Goal: Task Accomplishment & Management: Manage account settings

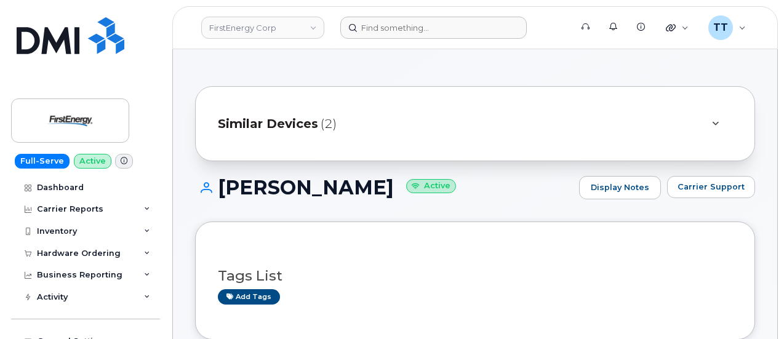
scroll to position [123, 0]
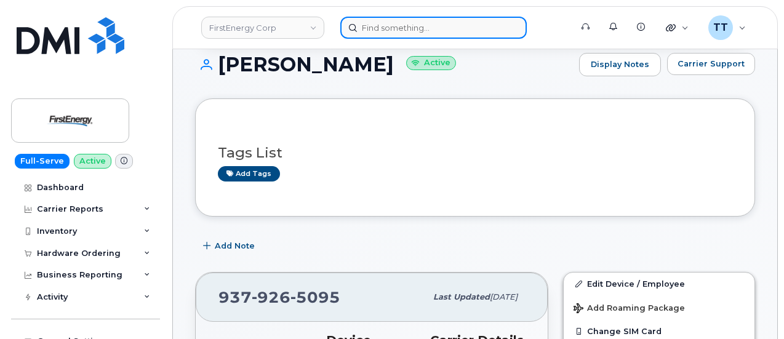
click at [441, 30] on input at bounding box center [433, 28] width 186 height 22
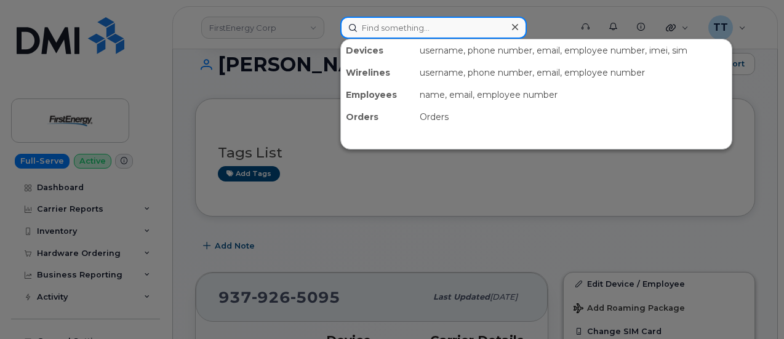
paste input "361-385-0427"
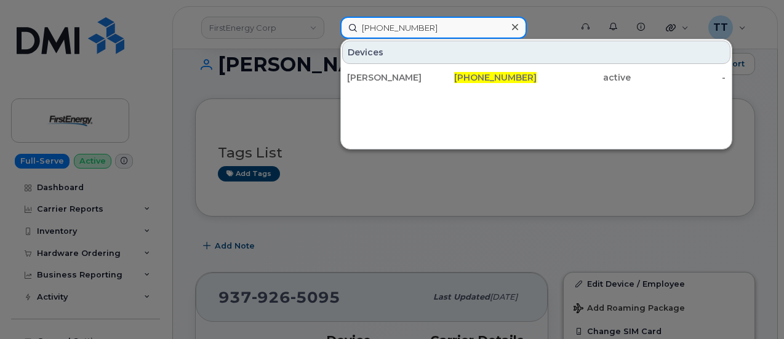
type input "361-385-0427"
click at [447, 23] on input "361-385-0427" at bounding box center [433, 28] width 186 height 22
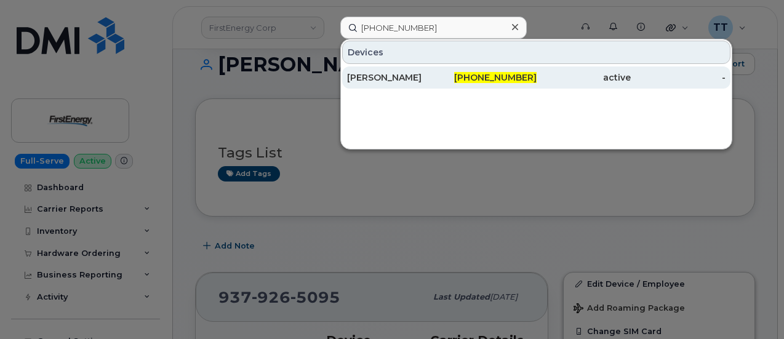
click at [394, 80] on div "ANGELICA GREER" at bounding box center [394, 77] width 95 height 12
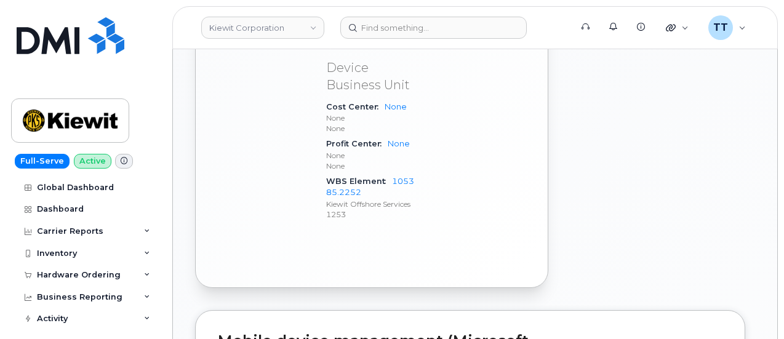
scroll to position [800, 0]
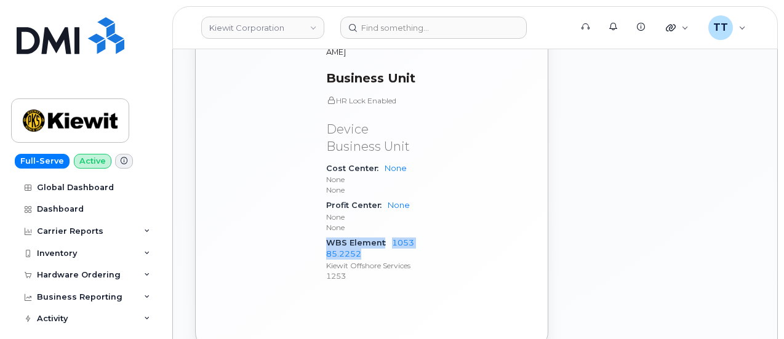
drag, startPoint x: 327, startPoint y: 158, endPoint x: 383, endPoint y: 167, distance: 56.1
click at [393, 235] on div "WBS Element 105385.2252 Kiewit Offshore Services 1253" at bounding box center [370, 259] width 89 height 49
copy div "WBS Element 105385.2252"
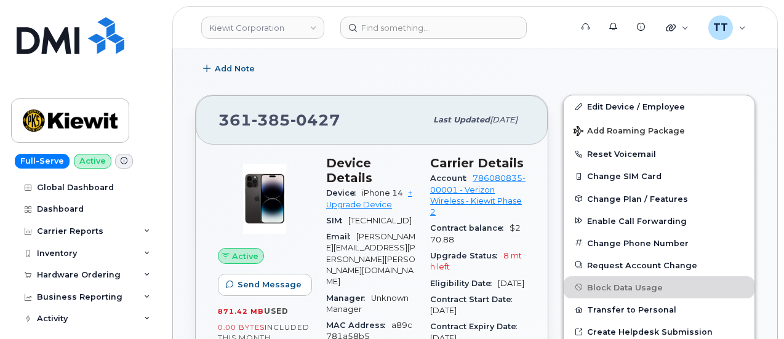
scroll to position [185, 0]
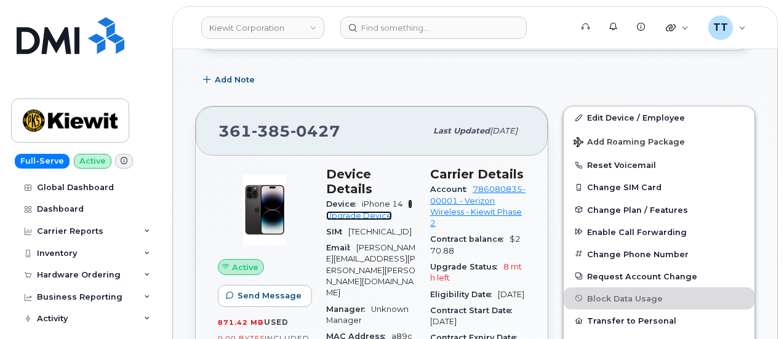
click at [355, 201] on link "+ Upgrade Device" at bounding box center [369, 209] width 86 height 20
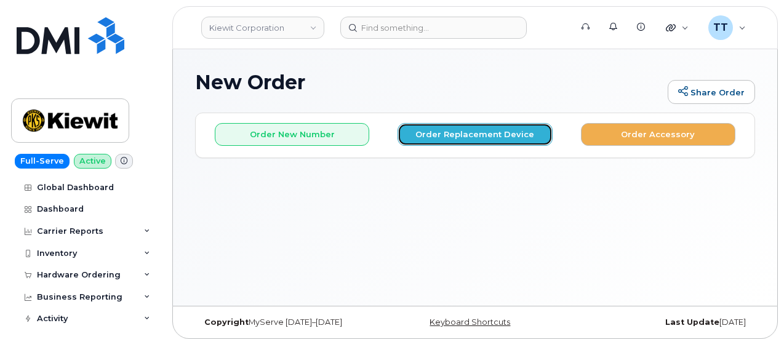
click at [459, 138] on button "Order Replacement Device" at bounding box center [475, 134] width 154 height 23
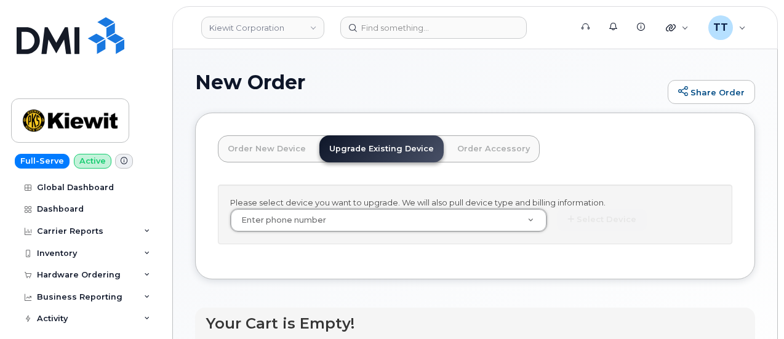
drag, startPoint x: 306, startPoint y: 225, endPoint x: 292, endPoint y: 232, distance: 16.0
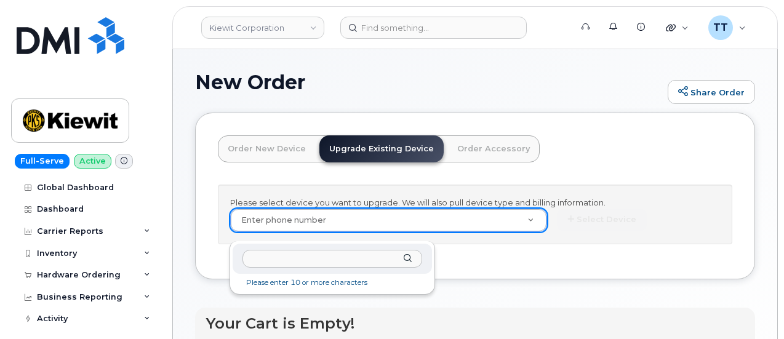
paste input "361-385-0427"
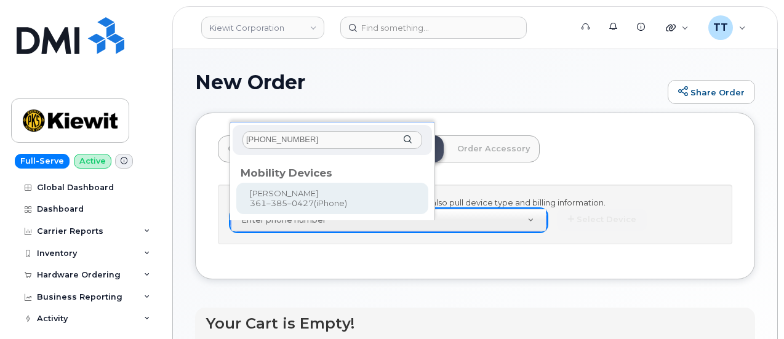
type input "361-385-0427"
type input "1167074"
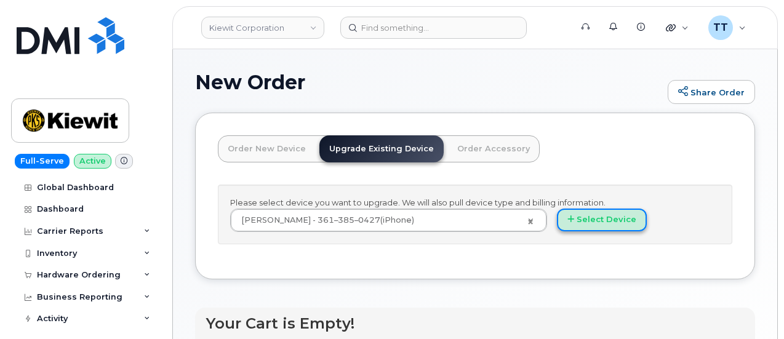
click at [557, 230] on button "Select Device" at bounding box center [602, 220] width 90 height 23
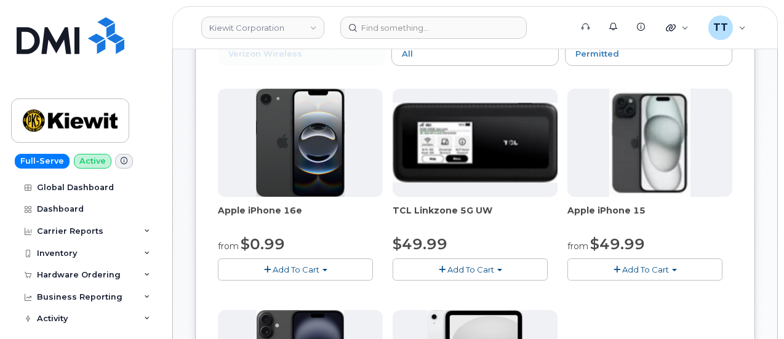
scroll to position [246, 0]
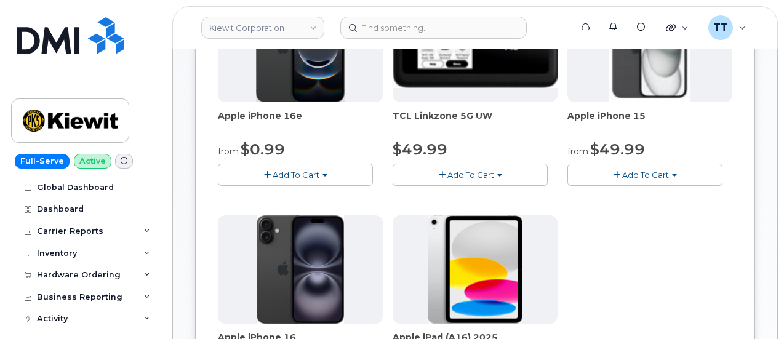
click at [284, 167] on button "Add To Cart" at bounding box center [295, 175] width 155 height 22
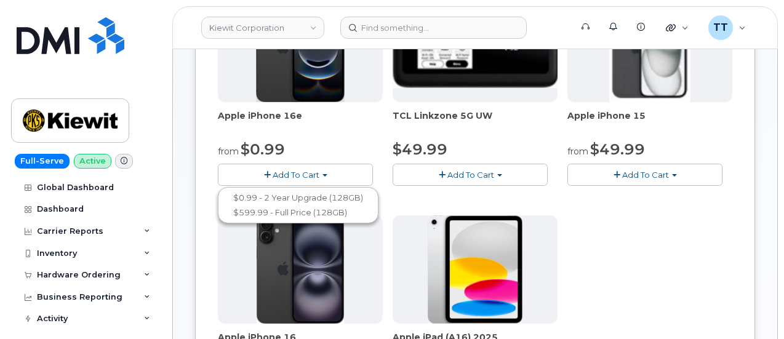
click at [529, 285] on div "Apple iPhone 16e from $0.99 Add To Cart $0.99 - 2 Year Upgrade (128GB) $599.99 …" at bounding box center [475, 210] width 514 height 433
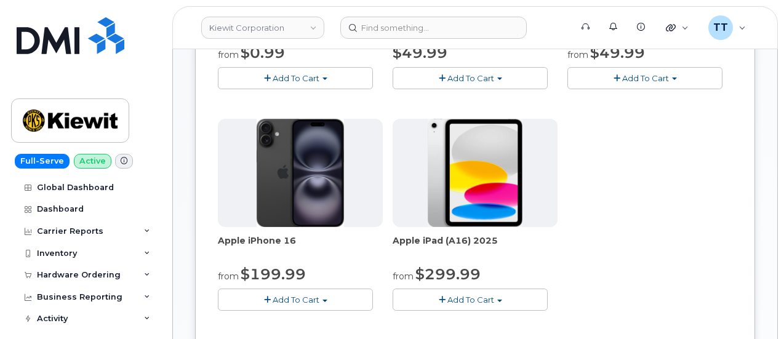
scroll to position [369, 0]
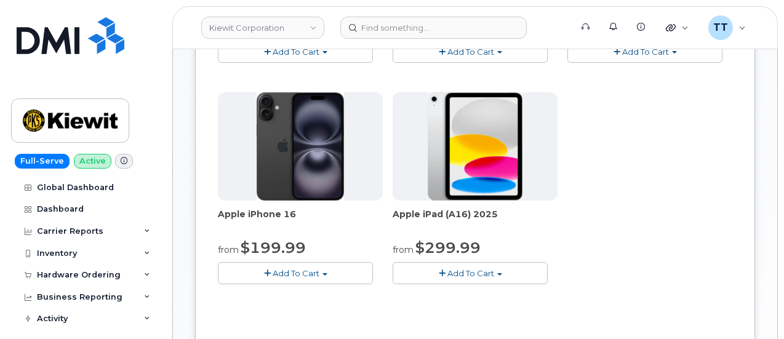
click at [281, 263] on button "Add To Cart" at bounding box center [295, 273] width 155 height 22
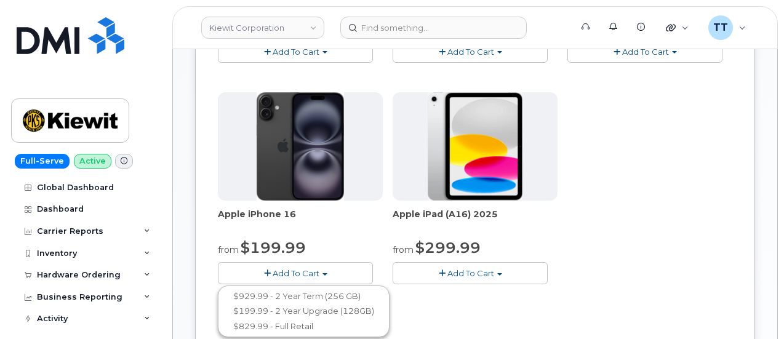
click at [565, 241] on div "Order New Device Upgrade Existing Device Order Accessory Order new device and n…" at bounding box center [475, 114] width 560 height 743
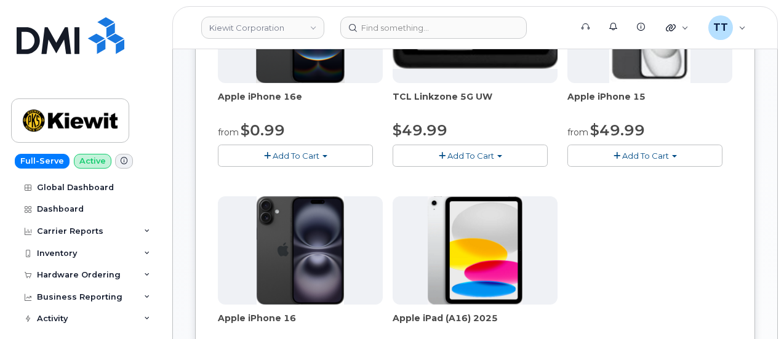
scroll to position [246, 0]
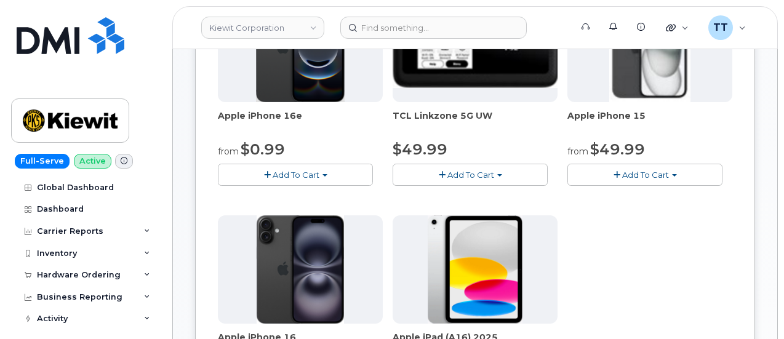
click at [622, 173] on span "Add To Cart" at bounding box center [645, 175] width 47 height 10
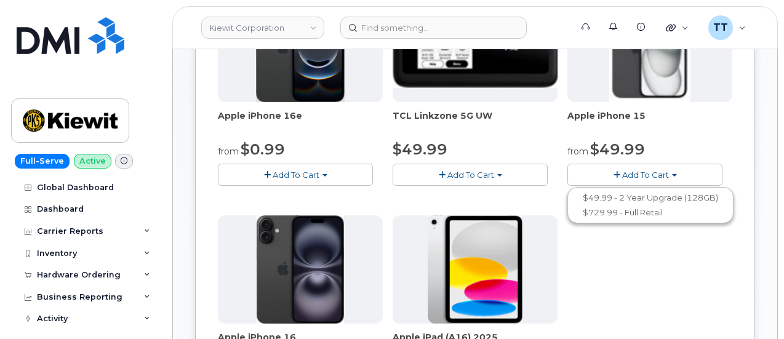
click at [517, 300] on div "Apple iPhone 16e from $0.99 Add To Cart $0.99 - 2 Year Upgrade (128GB) $599.99 …" at bounding box center [475, 210] width 514 height 433
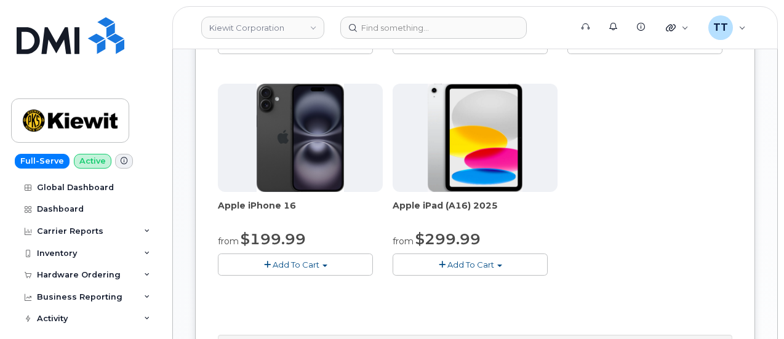
scroll to position [431, 0]
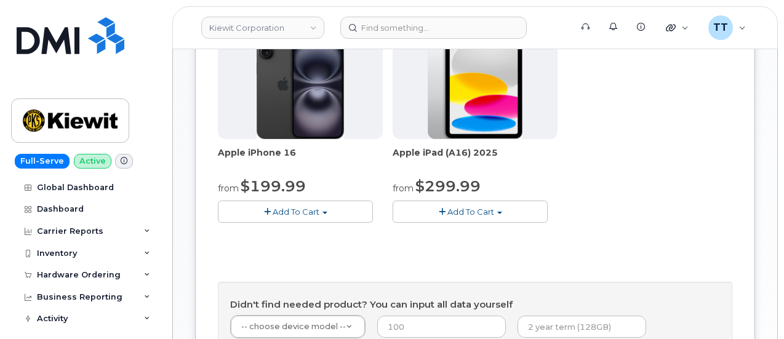
click at [287, 208] on span "Add To Cart" at bounding box center [296, 212] width 47 height 10
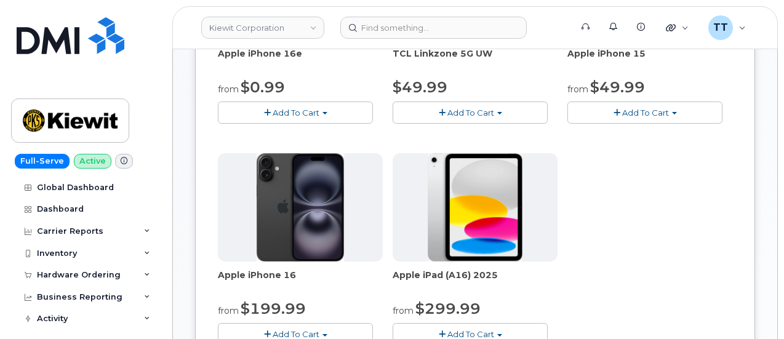
scroll to position [308, 0]
click at [273, 109] on span "Add To Cart" at bounding box center [296, 113] width 47 height 10
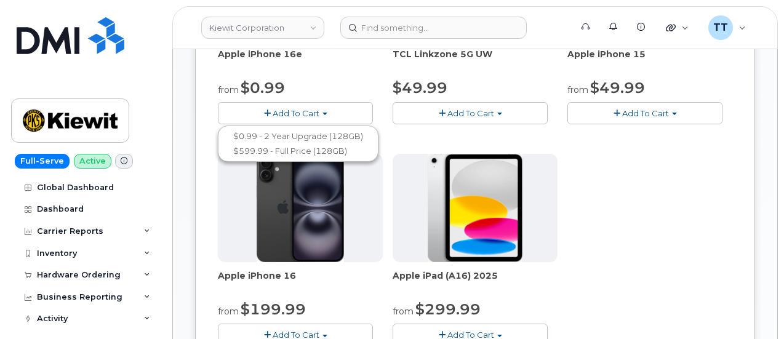
click at [622, 114] on span "Add To Cart" at bounding box center [645, 113] width 47 height 10
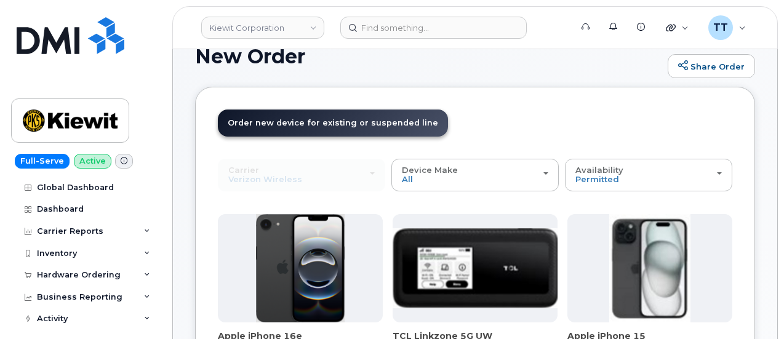
scroll to position [0, 0]
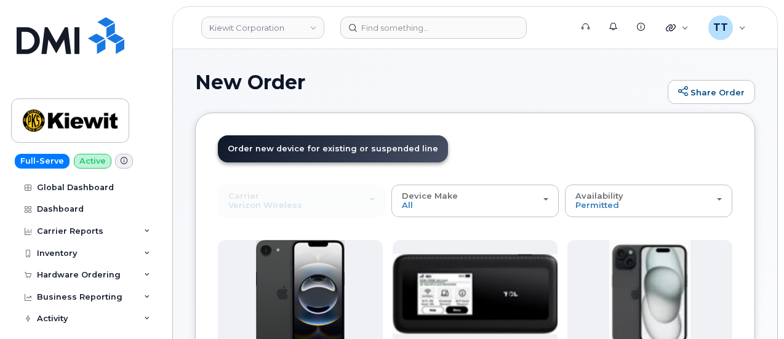
click at [289, 200] on div "Carrier Verizon Wireless T-Mobile AT&T Wireless Verizon Wireless T-Mobile AT&T …" at bounding box center [301, 201] width 167 height 32
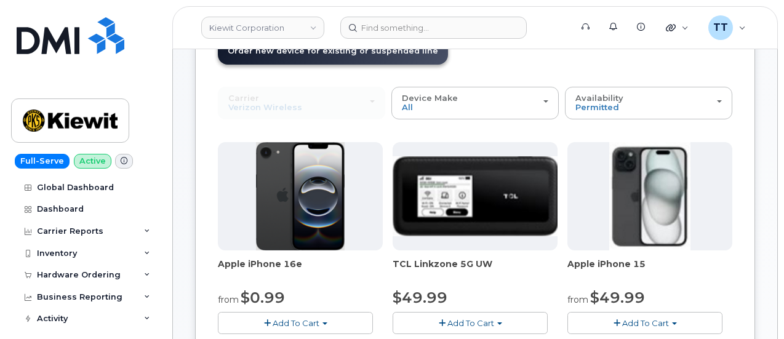
scroll to position [69, 0]
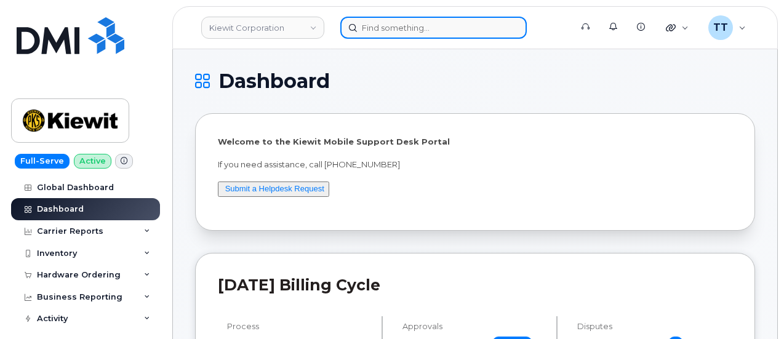
click at [406, 25] on input at bounding box center [433, 28] width 186 height 22
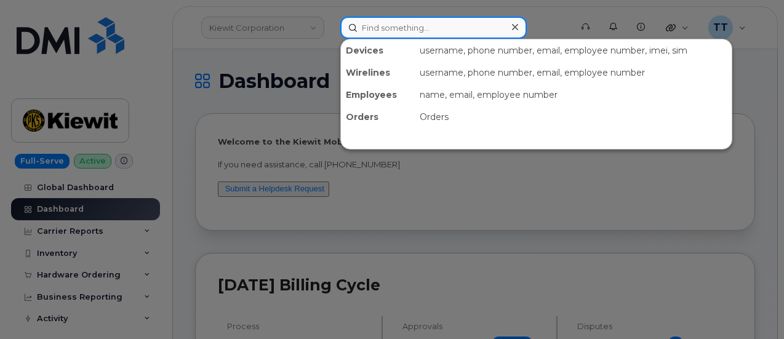
paste input "[PHONE_NUMBER]"
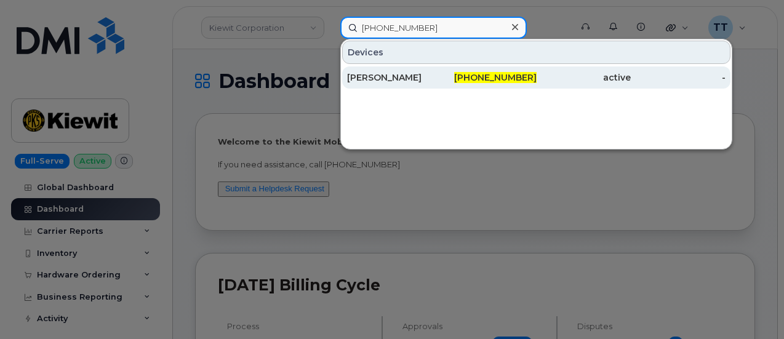
type input "[PHONE_NUMBER]"
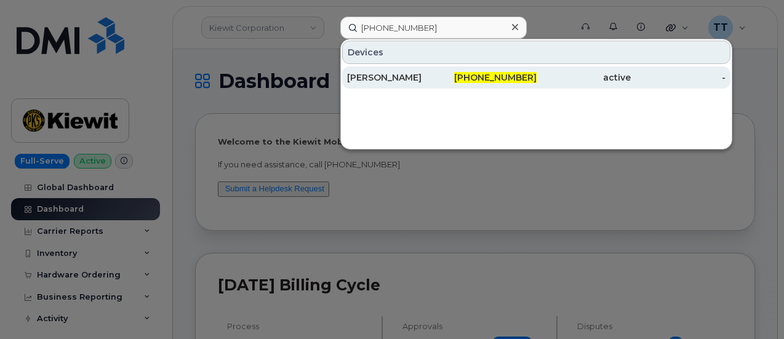
click at [388, 73] on div "[PERSON_NAME]" at bounding box center [394, 77] width 95 height 12
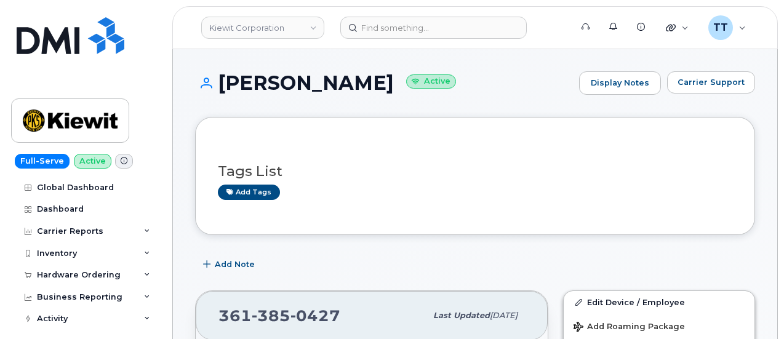
click at [305, 79] on h1 "[PERSON_NAME] Active" at bounding box center [384, 83] width 378 height 22
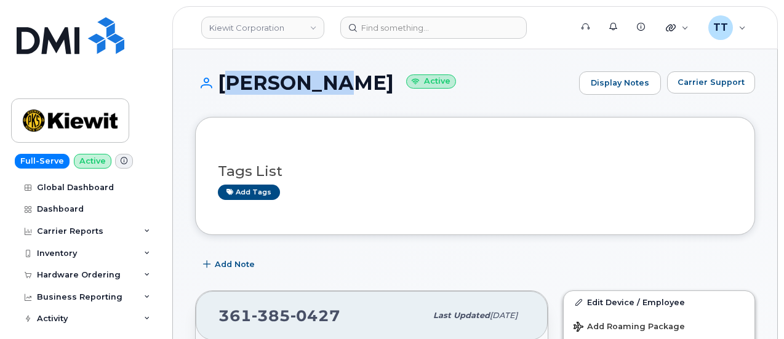
click at [305, 79] on h1 "[PERSON_NAME] Active" at bounding box center [384, 83] width 378 height 22
copy h1 "[PERSON_NAME]"
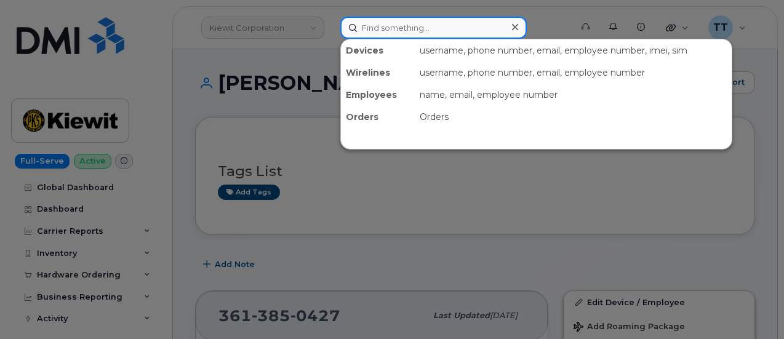
click at [407, 27] on input at bounding box center [433, 28] width 186 height 22
paste input "661-529-0554"
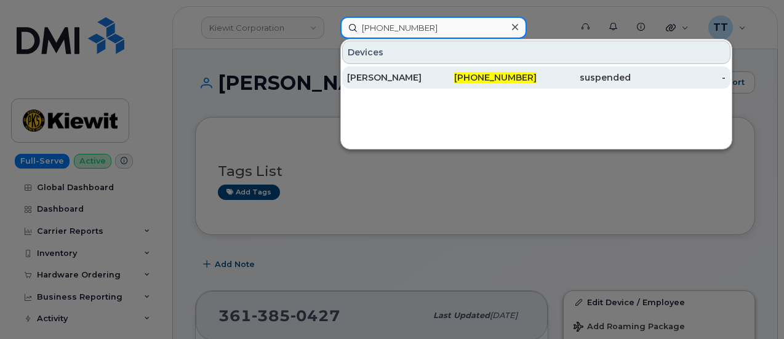
type input "661-529-0554"
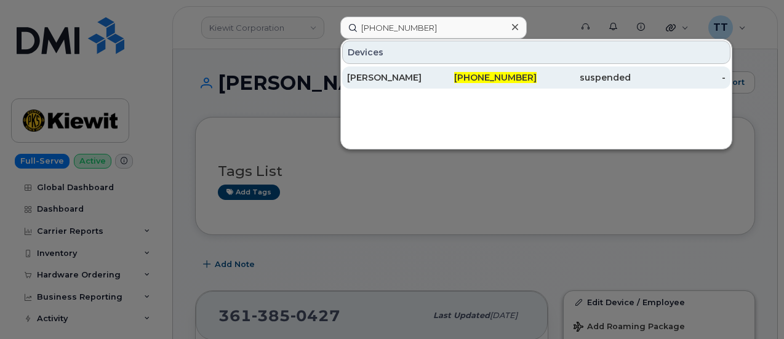
click at [410, 81] on div "[PERSON_NAME]" at bounding box center [394, 77] width 95 height 12
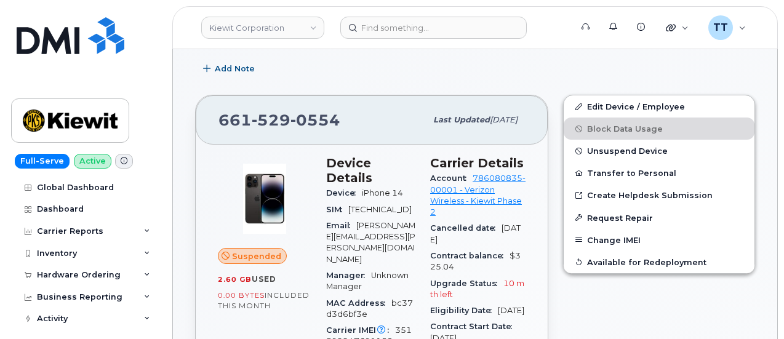
scroll to position [246, 0]
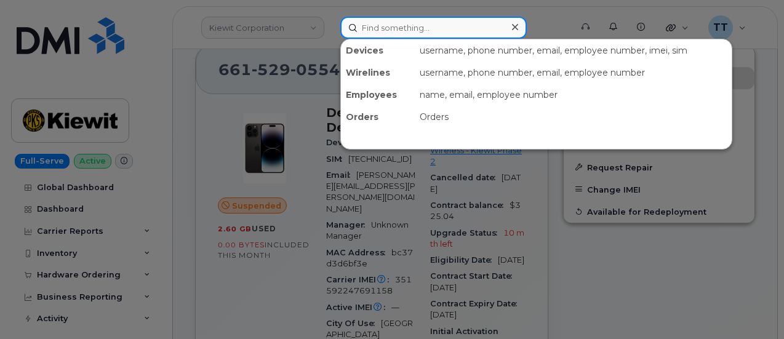
click at [385, 30] on input at bounding box center [433, 28] width 186 height 22
paste input "530-491-9000"
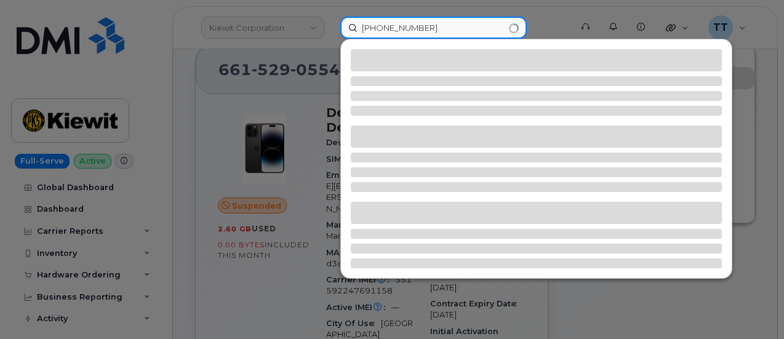
type input "530-491-9000"
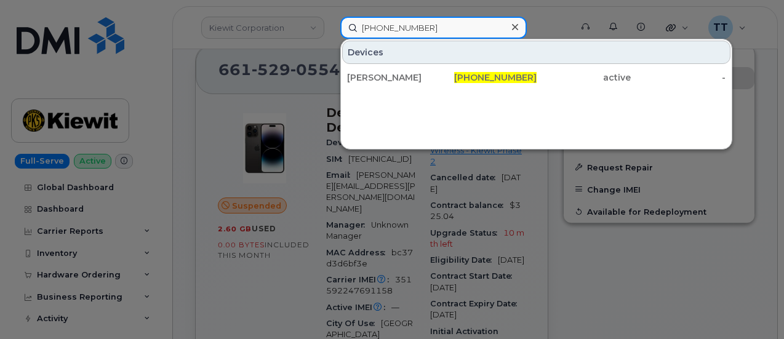
click at [437, 30] on input "530-491-9000" at bounding box center [433, 28] width 186 height 22
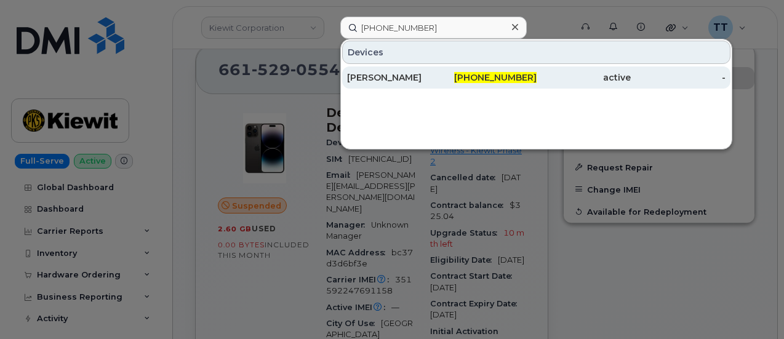
click at [426, 74] on div "ANDREW FLORES" at bounding box center [394, 77] width 95 height 12
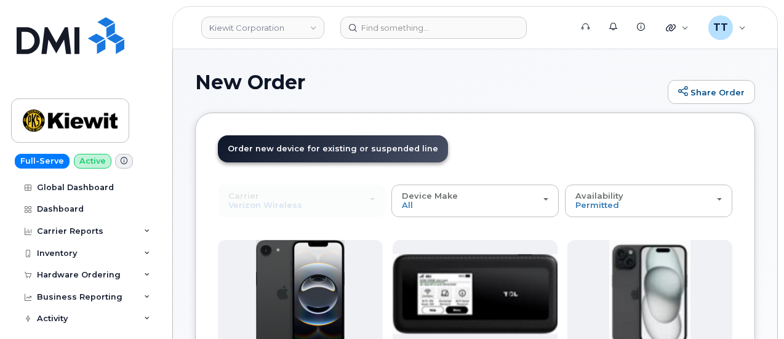
click at [286, 185] on div "Carrier Verizon Wireless T-Mobile AT&T Wireless Verizon Wireless T-Mobile AT&T …" at bounding box center [301, 201] width 167 height 32
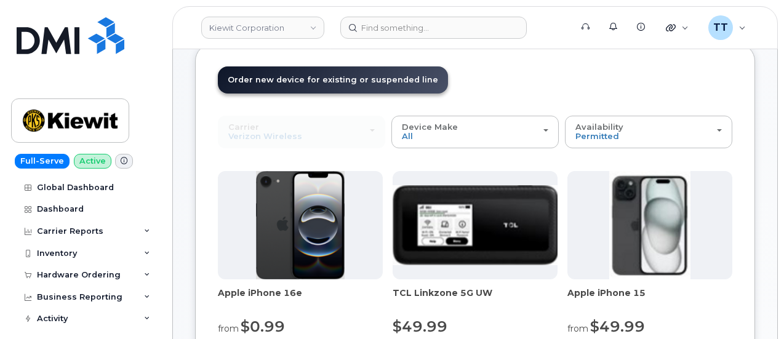
scroll to position [69, 0]
click at [295, 130] on div "Carrier Verizon Wireless T-Mobile AT&T Wireless Verizon Wireless T-Mobile AT&T …" at bounding box center [301, 132] width 167 height 32
click at [289, 85] on link "Order new device and new line Order new device for existing or suspended line O…" at bounding box center [333, 79] width 230 height 27
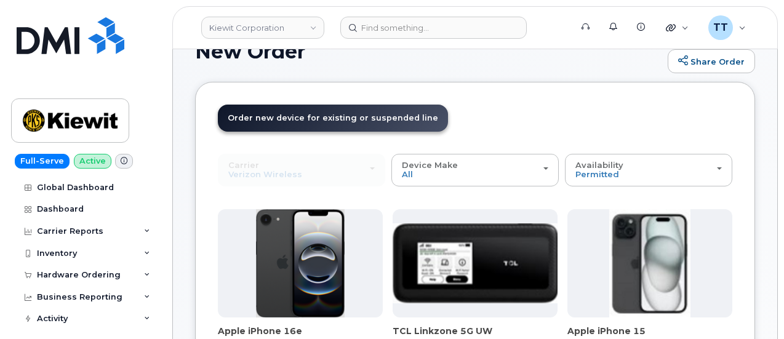
scroll to position [0, 0]
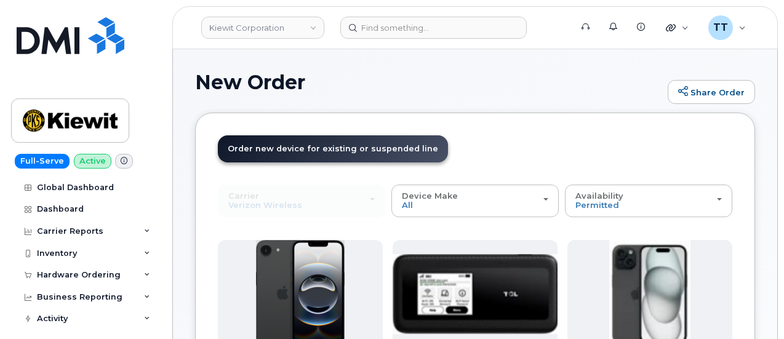
click at [304, 141] on link "Order new device and new line Order new device for existing or suspended line O…" at bounding box center [333, 148] width 230 height 27
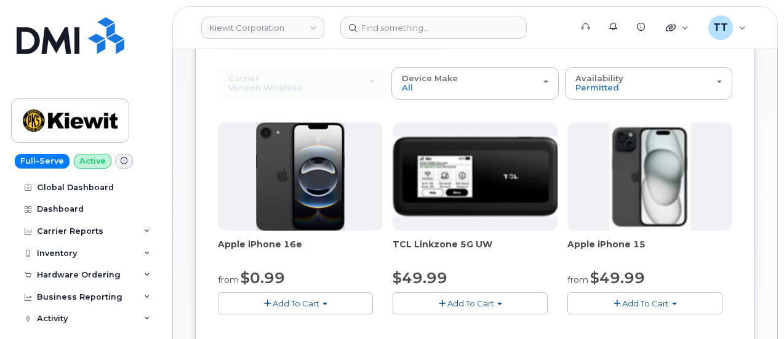
scroll to position [62, 0]
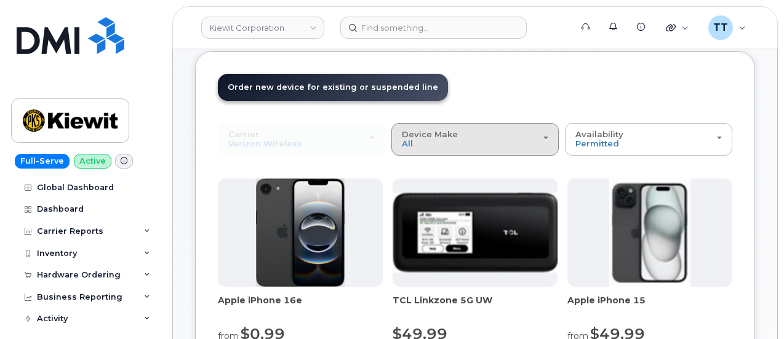
click at [402, 138] on span "Device Make" at bounding box center [430, 134] width 56 height 10
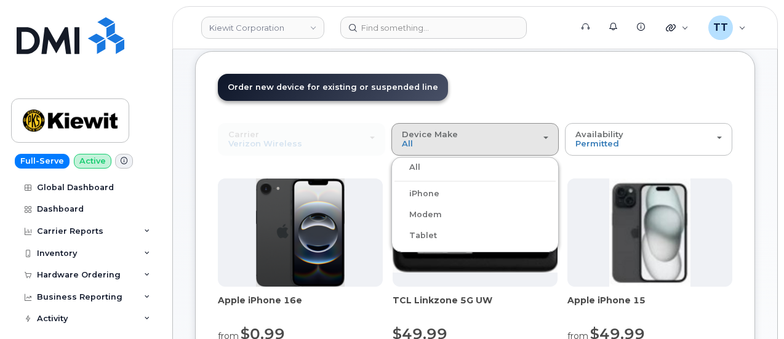
click at [249, 141] on div "Carrier Verizon Wireless T-Mobile AT&T Wireless Verizon Wireless T-Mobile AT&T …" at bounding box center [301, 139] width 167 height 32
click at [265, 141] on div "Carrier Verizon Wireless T-Mobile AT&T Wireless Verizon Wireless T-Mobile AT&T …" at bounding box center [301, 139] width 167 height 32
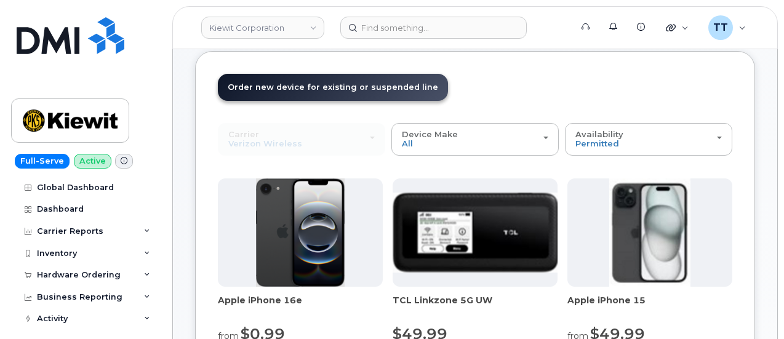
click at [272, 143] on div "Carrier Verizon Wireless T-Mobile AT&T Wireless Verizon Wireless T-Mobile AT&T …" at bounding box center [301, 139] width 167 height 32
click at [280, 145] on div "Carrier Verizon Wireless T-Mobile AT&T Wireless Verizon Wireless T-Mobile AT&T …" at bounding box center [301, 139] width 167 height 32
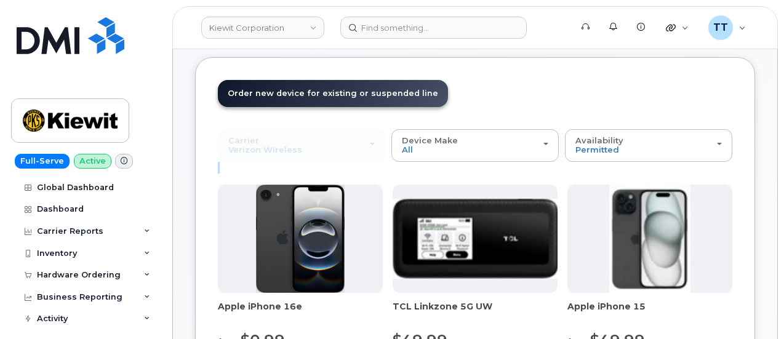
scroll to position [0, 0]
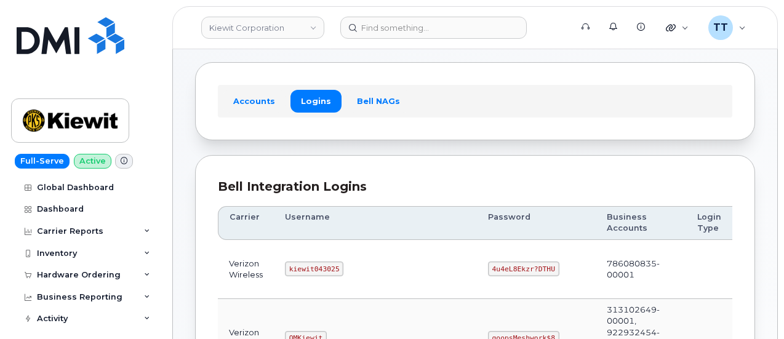
scroll to position [123, 0]
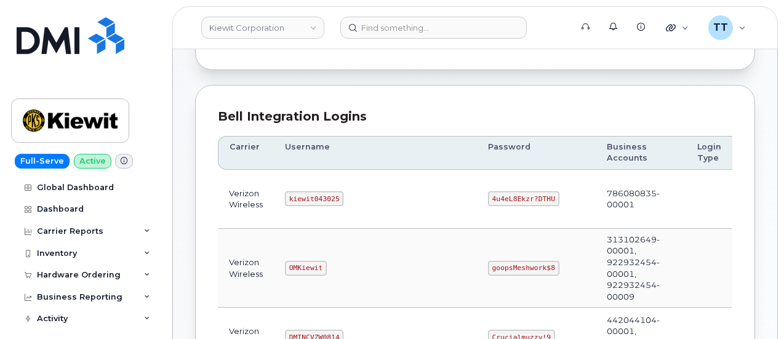
click at [302, 195] on code "kiewit043025" at bounding box center [314, 198] width 58 height 15
copy code "kiewit043025"
click at [488, 194] on code "4u4eL8Ekzr?DTHU" at bounding box center [523, 198] width 71 height 15
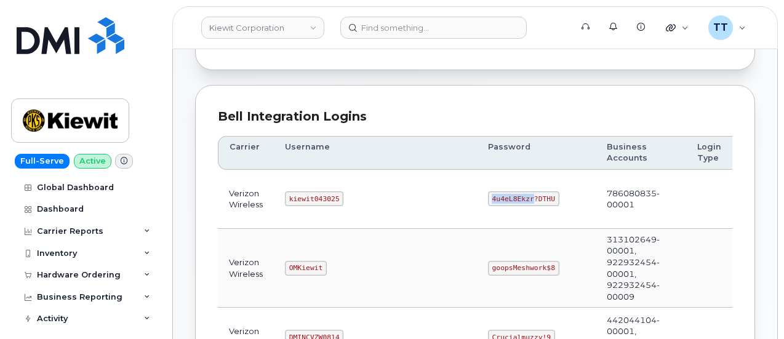
click at [488, 194] on code "4u4eL8Ekzr?DTHU" at bounding box center [523, 198] width 71 height 15
copy code "4u4eL8Ekzr?DTHU"
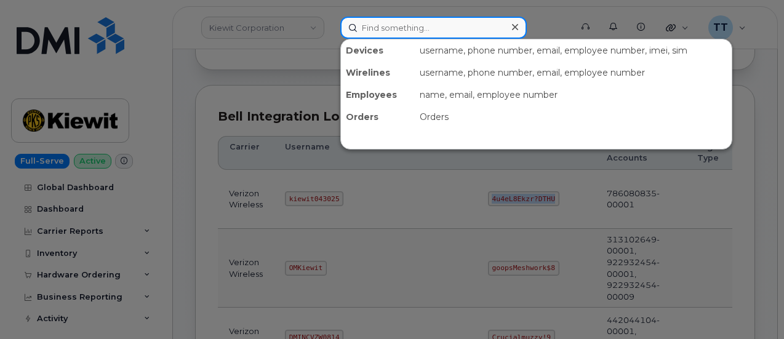
click at [425, 28] on input at bounding box center [433, 28] width 186 height 22
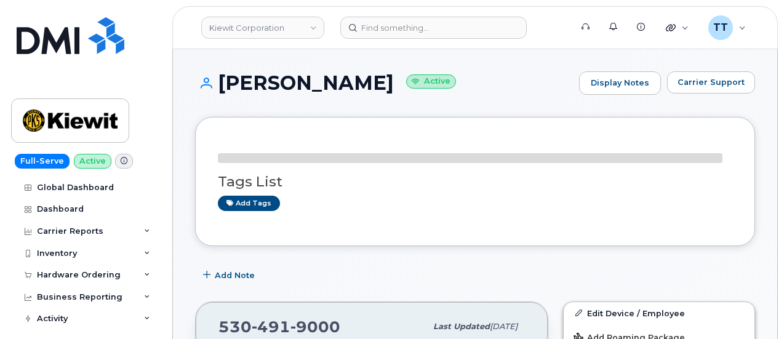
click at [308, 82] on h1 "ANDREW FLORES Active" at bounding box center [384, 83] width 378 height 22
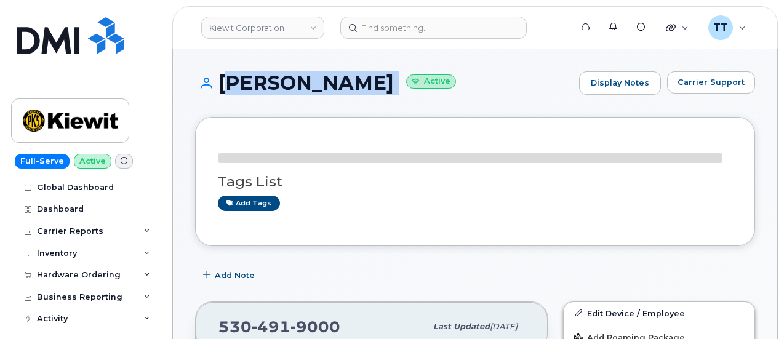
click at [308, 82] on h1 "ANDREW FLORES Active" at bounding box center [384, 83] width 378 height 22
copy h1 "ANDREW FLORES"
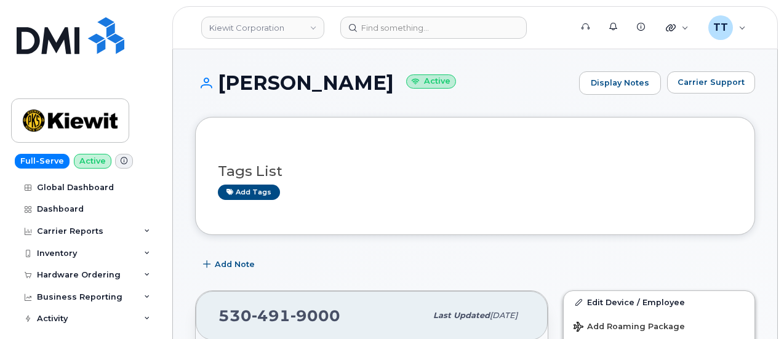
click at [468, 111] on div "ANDREW FLORES Active Display Notes Carrier Support" at bounding box center [475, 94] width 560 height 46
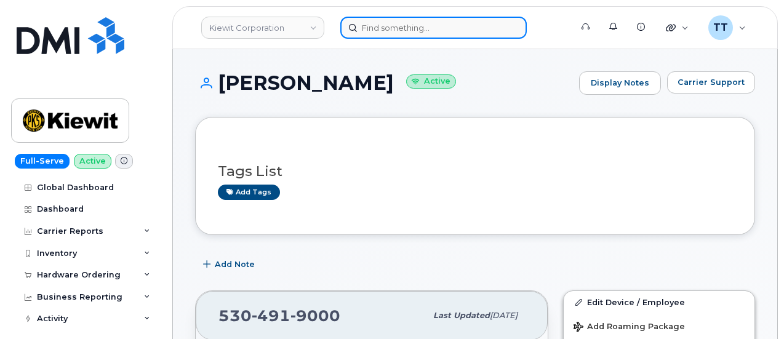
click at [399, 34] on input at bounding box center [433, 28] width 186 height 22
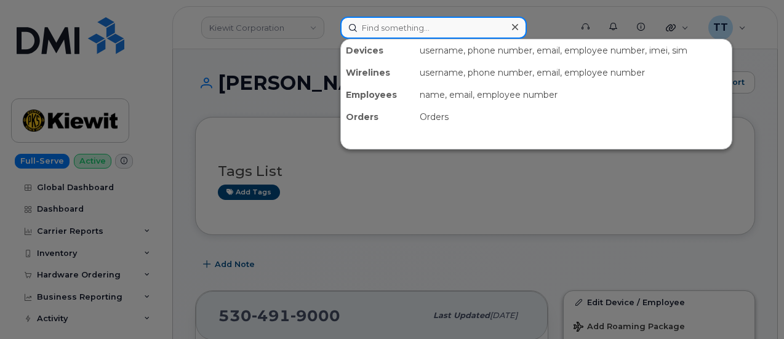
paste input "814-810-3351"
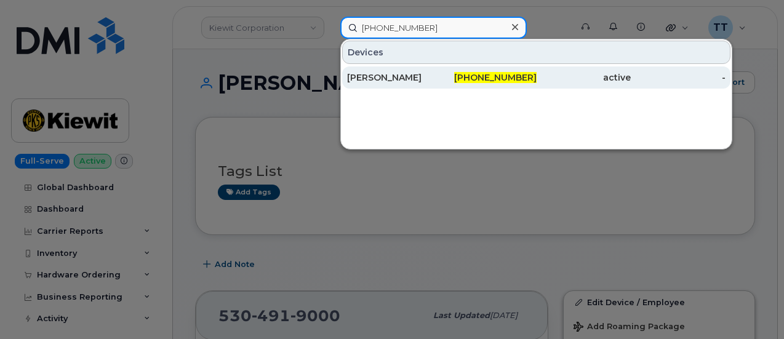
type input "814-810-3351"
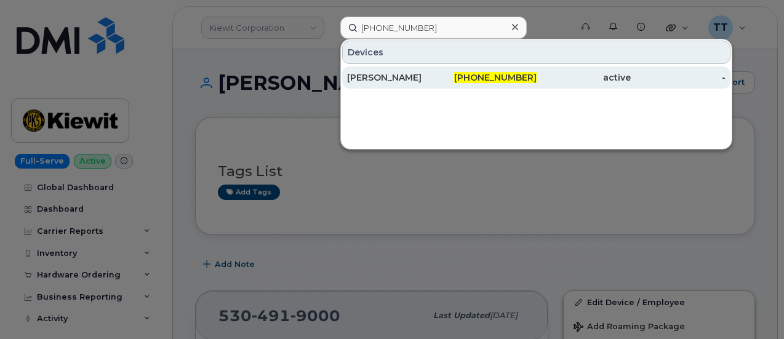
click at [448, 82] on div "814-810-3351" at bounding box center [489, 77] width 95 height 12
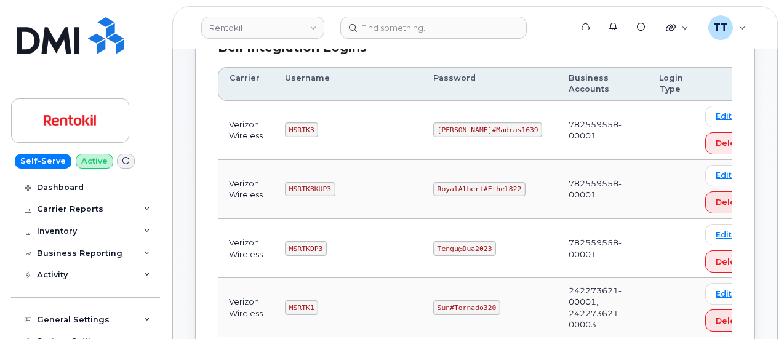
scroll to position [246, 0]
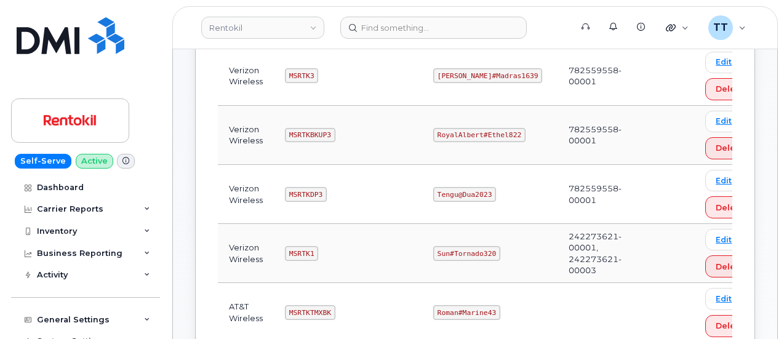
click at [444, 247] on code "Sun#Tornado320" at bounding box center [466, 253] width 67 height 15
drag, startPoint x: 442, startPoint y: 244, endPoint x: 433, endPoint y: 248, distance: 9.4
copy code "Sun#Tornado320"
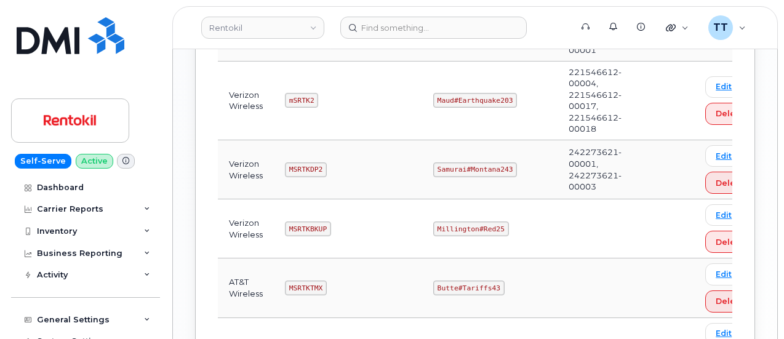
scroll to position [1070, 0]
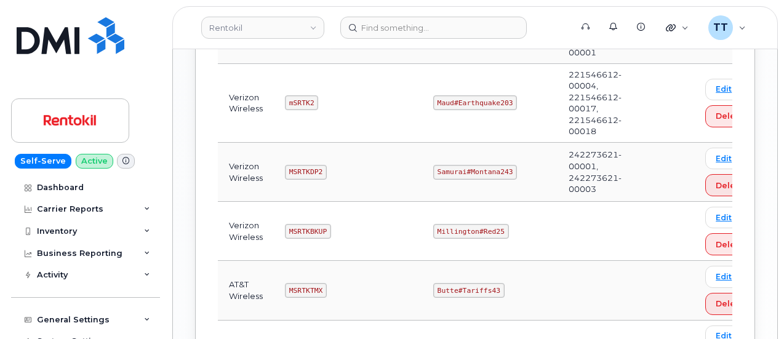
click at [310, 168] on code "MSRTKDP2" at bounding box center [306, 172] width 42 height 15
copy code "MSRTKDP2"
click at [297, 98] on code "mSRTK2" at bounding box center [301, 102] width 33 height 15
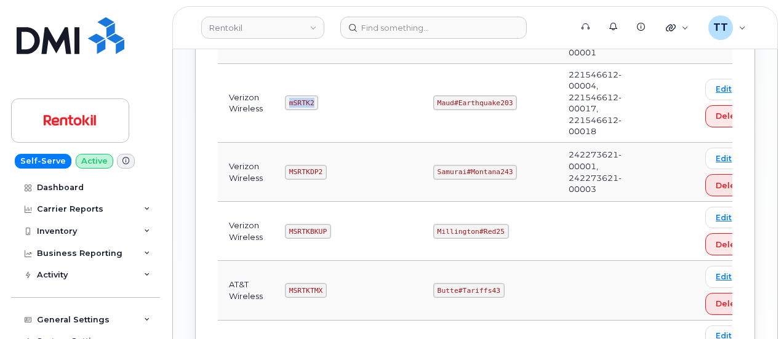
click at [297, 98] on code "mSRTK2" at bounding box center [301, 102] width 33 height 15
copy code "mSRTK2"
click at [444, 88] on td "Maud#Earthquake203" at bounding box center [489, 103] width 135 height 79
click at [442, 95] on code "Maud#Earthquake203" at bounding box center [475, 102] width 84 height 15
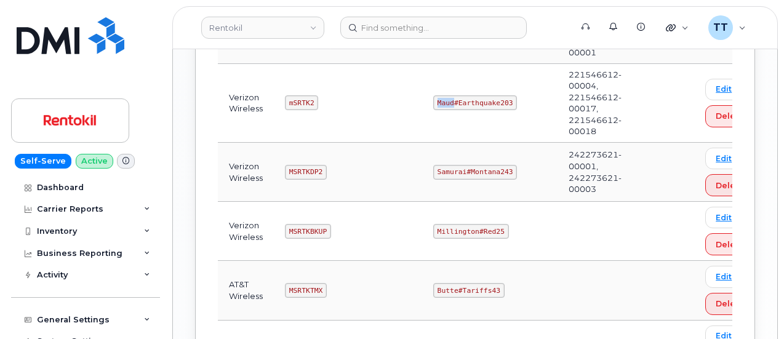
click at [442, 95] on code "Maud#Earthquake203" at bounding box center [475, 102] width 84 height 15
copy code "Maud#Earthquake203"
click at [360, 9] on header "Rentokil Support Alerts Knowledge Base Quicklinks Suspend / Cancel Device Chang…" at bounding box center [475, 27] width 606 height 43
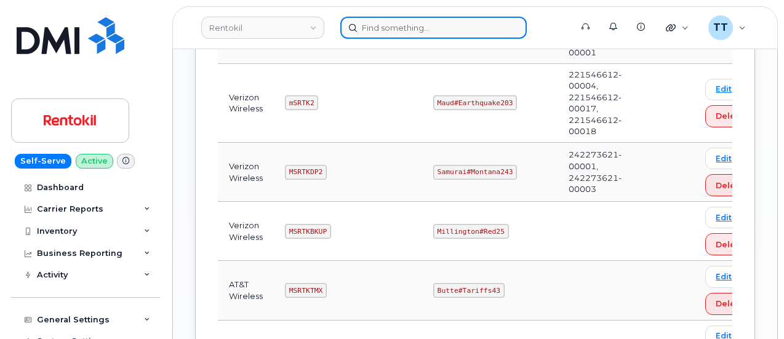
click at [375, 33] on input at bounding box center [433, 28] width 186 height 22
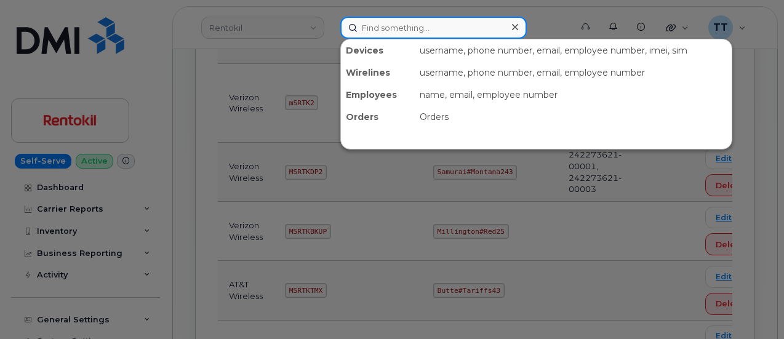
paste input "300943"
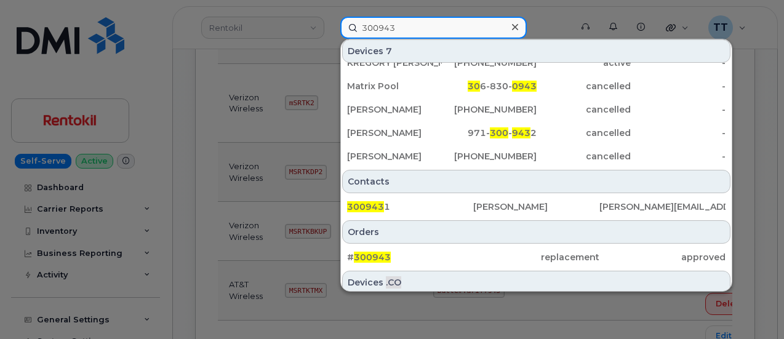
scroll to position [88, 0]
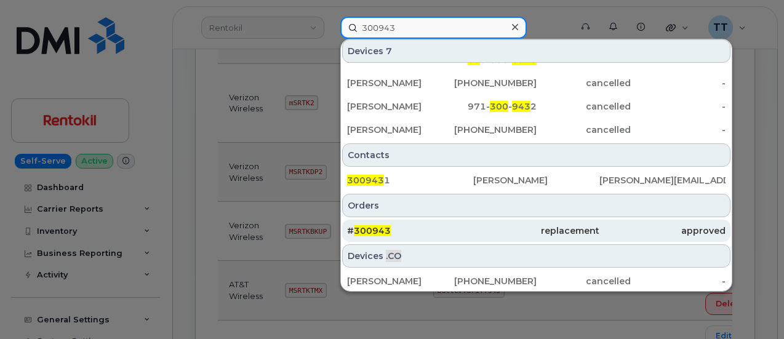
type input "300943"
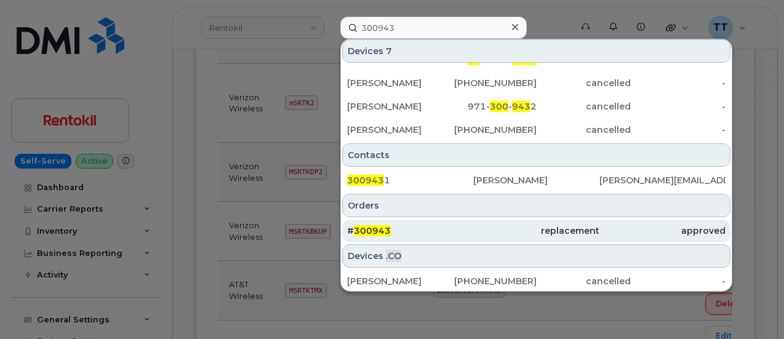
click at [406, 221] on div "# 300943" at bounding box center [410, 231] width 126 height 22
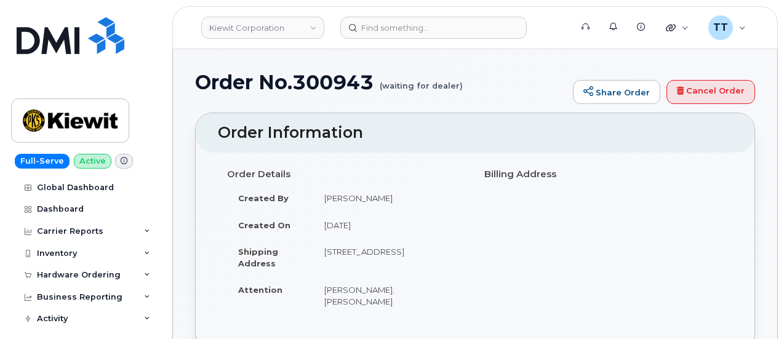
click at [343, 78] on h1 "Order No.300943 (waiting for dealer)" at bounding box center [381, 82] width 372 height 22
click at [343, 79] on h1 "Order No.300943 (waiting for dealer)" at bounding box center [381, 82] width 372 height 22
drag, startPoint x: 342, startPoint y: 79, endPoint x: 316, endPoint y: 84, distance: 26.4
click at [316, 84] on h1 "Order No.300943 (waiting for dealer)" at bounding box center [381, 82] width 372 height 22
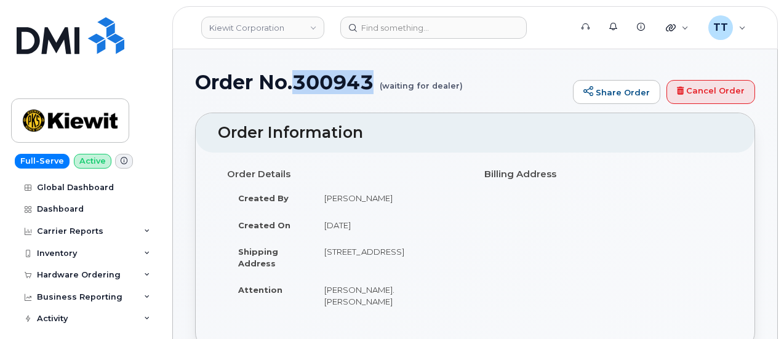
copy h1 "300943"
click at [490, 89] on h1 "Order No.300943 (waiting for dealer)" at bounding box center [381, 82] width 372 height 22
click at [338, 78] on h1 "Order No.300943 (waiting for dealer)" at bounding box center [381, 82] width 372 height 22
copy h1 "300943"
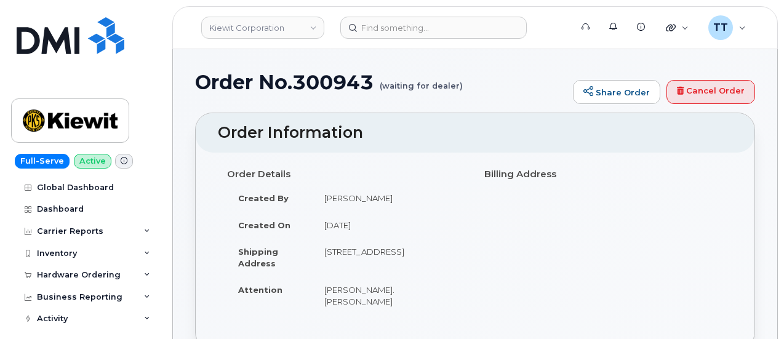
click at [441, 79] on small "(waiting for dealer)" at bounding box center [421, 80] width 83 height 19
click at [105, 260] on div "Inventory" at bounding box center [85, 253] width 149 height 22
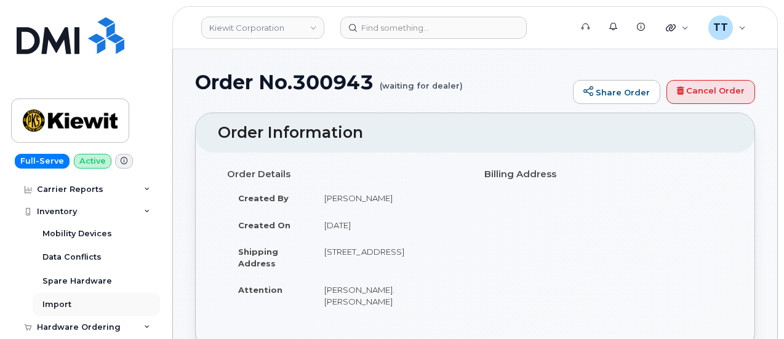
scroll to position [62, 0]
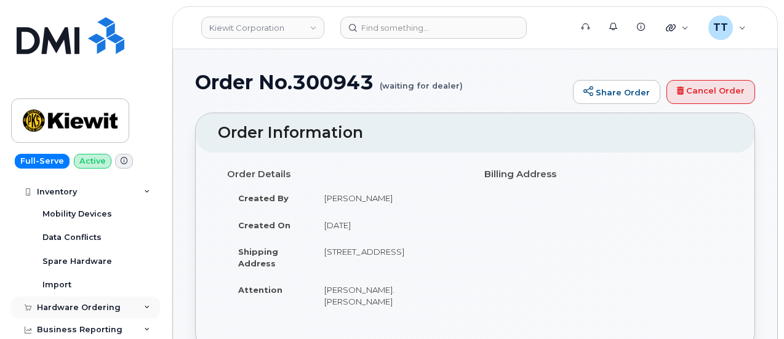
click at [99, 303] on div "Hardware Ordering" at bounding box center [79, 308] width 84 height 10
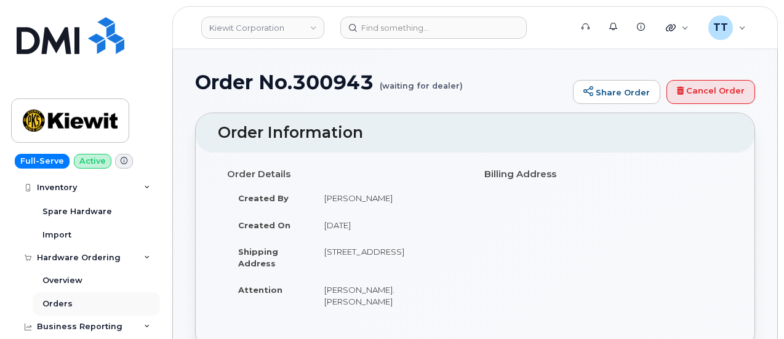
scroll to position [123, 0]
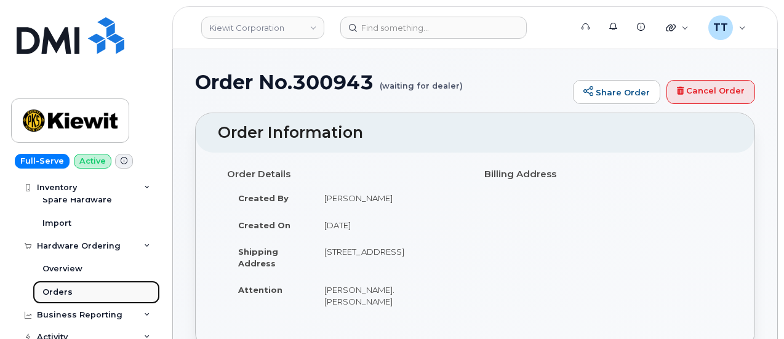
click at [94, 290] on link "Orders" at bounding box center [96, 292] width 127 height 23
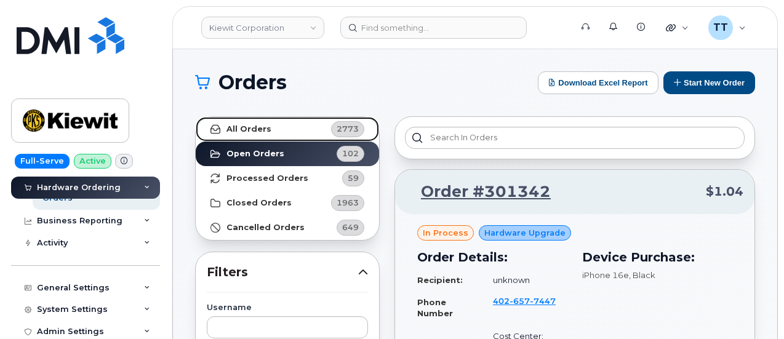
click at [287, 130] on link "All Orders 2773" at bounding box center [287, 129] width 183 height 25
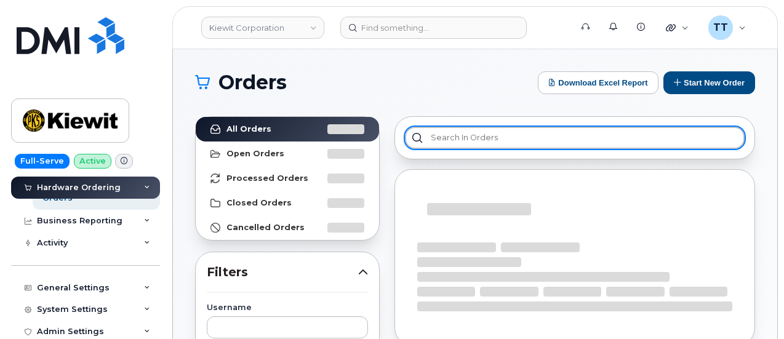
click at [474, 136] on input "text" at bounding box center [575, 138] width 340 height 22
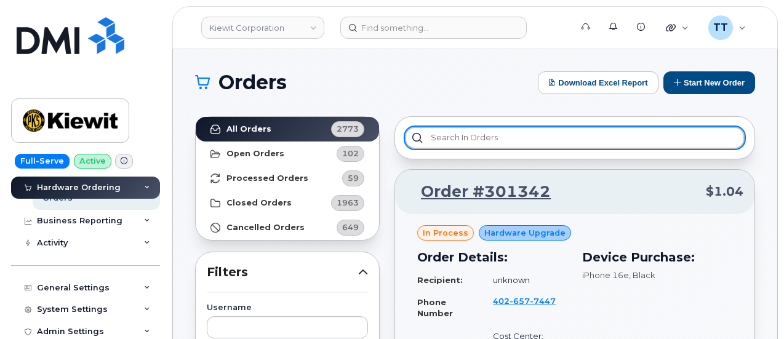
paste input "300943"
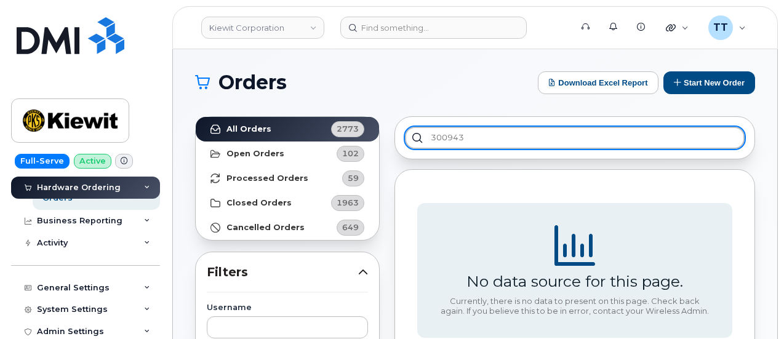
type input "300943"
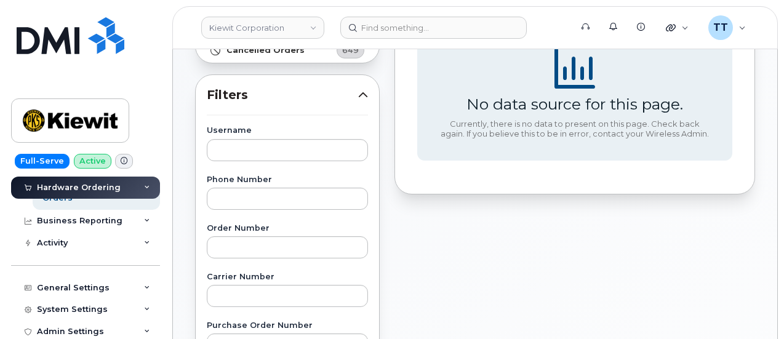
scroll to position [62, 0]
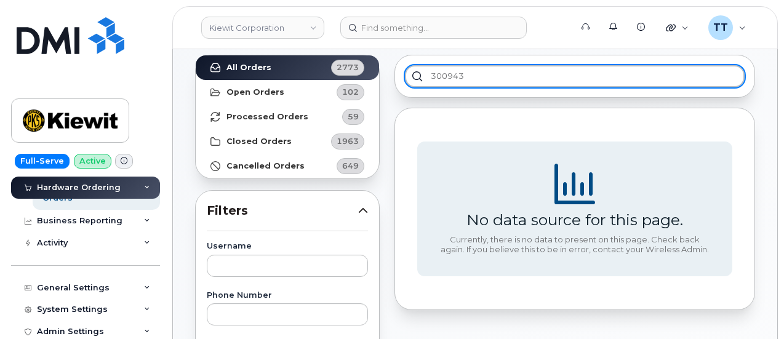
click at [501, 76] on input "300943" at bounding box center [575, 76] width 340 height 22
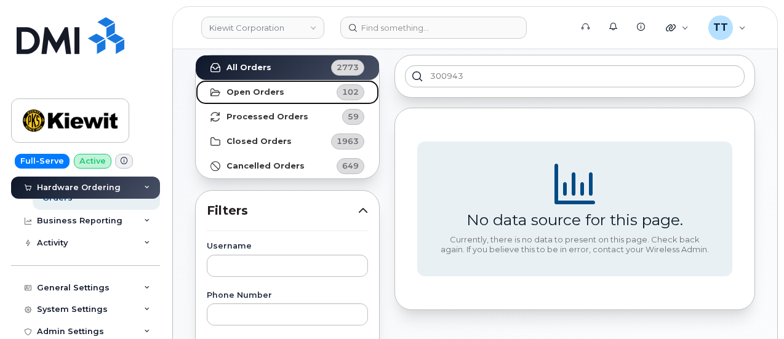
click at [282, 90] on link "Open Orders 102" at bounding box center [287, 92] width 183 height 25
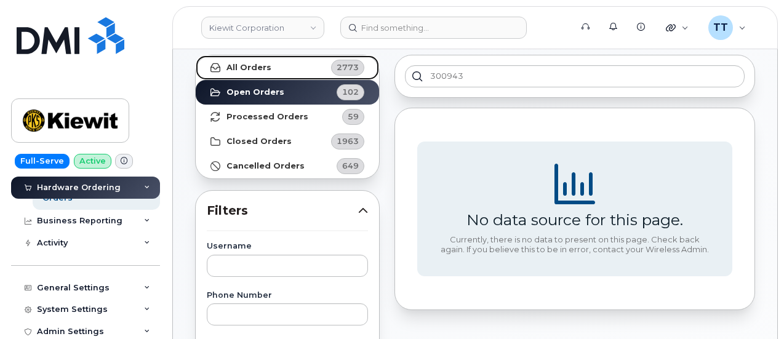
click at [294, 71] on link "All Orders 2773" at bounding box center [287, 67] width 183 height 25
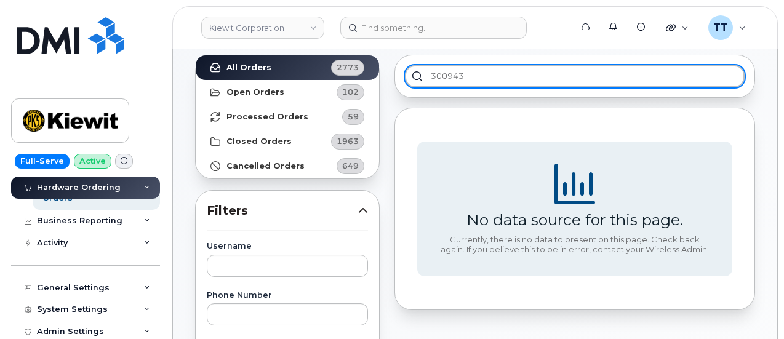
click at [489, 78] on input "300943" at bounding box center [575, 76] width 340 height 22
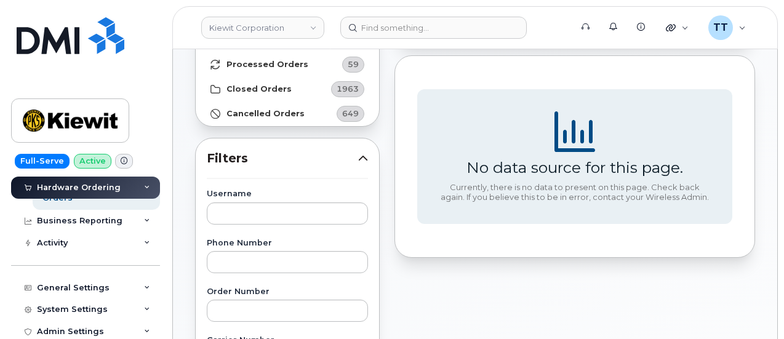
scroll to position [246, 0]
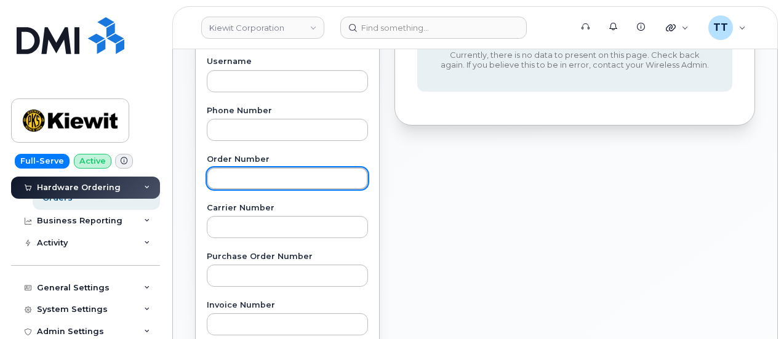
click at [267, 176] on input "text" at bounding box center [287, 178] width 161 height 22
paste input "300943"
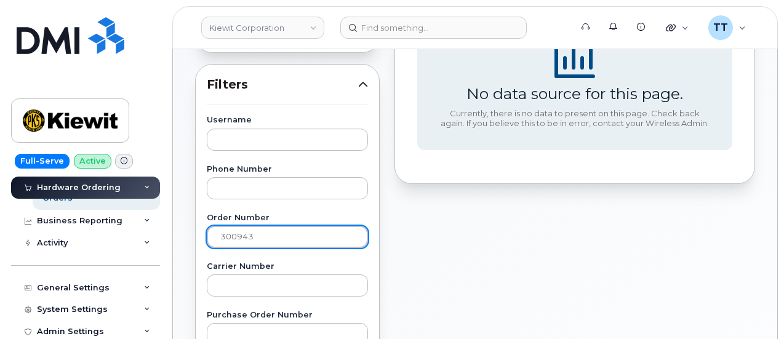
scroll to position [62, 0]
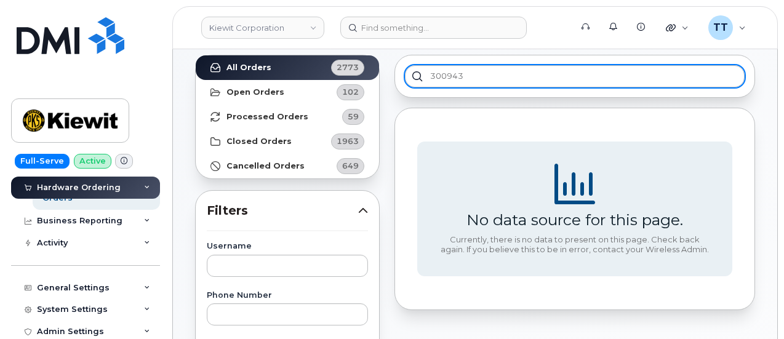
type input "300943"
click at [463, 76] on input "300943" at bounding box center [575, 76] width 340 height 22
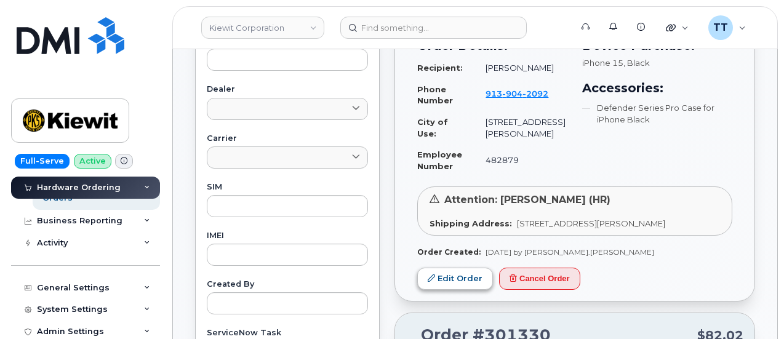
scroll to position [369, 0]
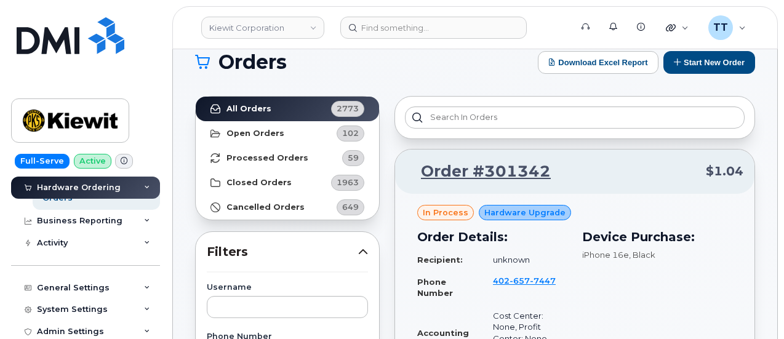
scroll to position [0, 0]
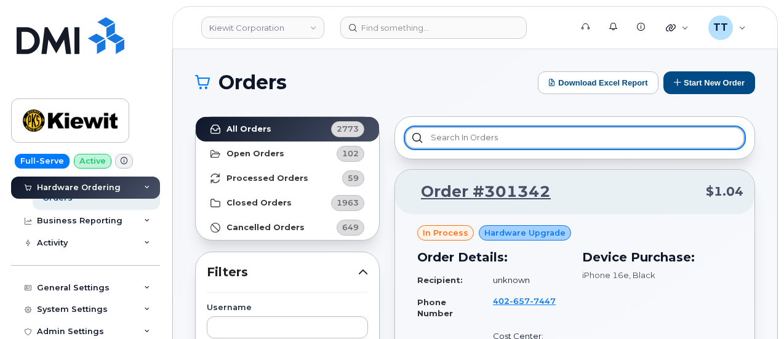
click at [463, 138] on input "text" at bounding box center [575, 138] width 340 height 22
paste input "300943"
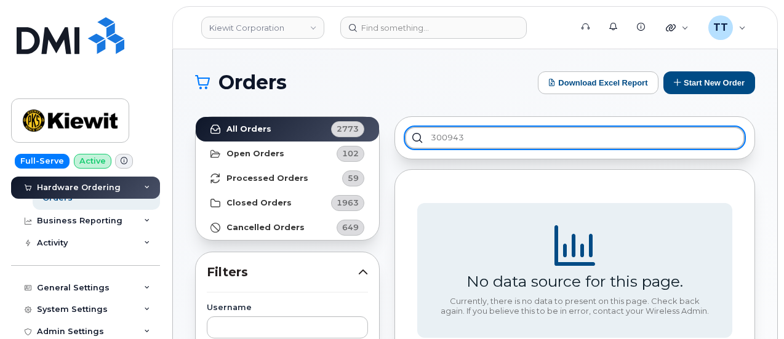
type input "300943"
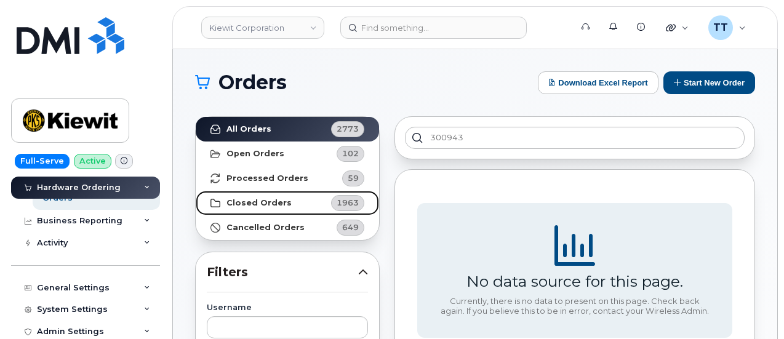
click at [263, 198] on strong "Closed Orders" at bounding box center [258, 203] width 65 height 10
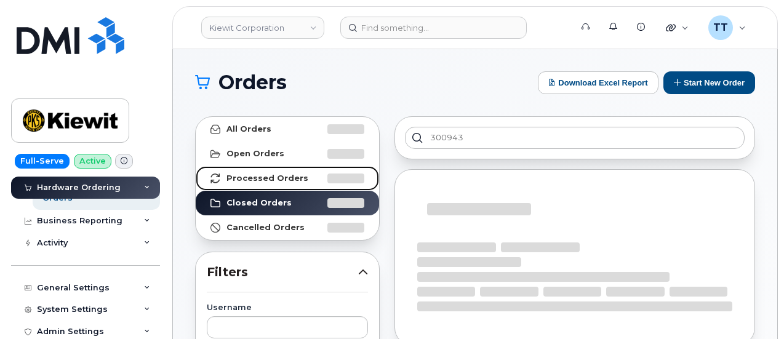
click at [283, 174] on strong "Processed Orders" at bounding box center [267, 179] width 82 height 10
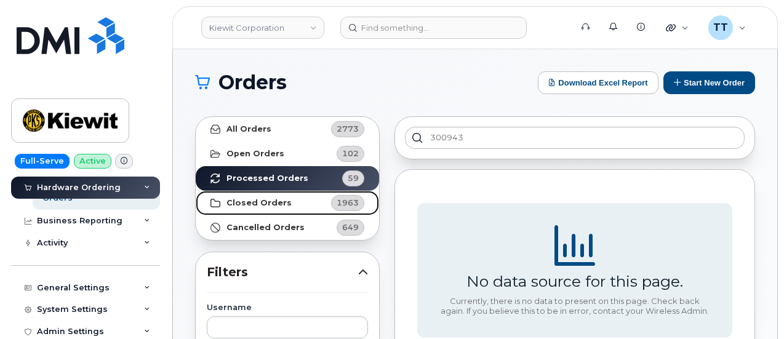
click at [285, 204] on link "Closed Orders 1963" at bounding box center [287, 203] width 183 height 25
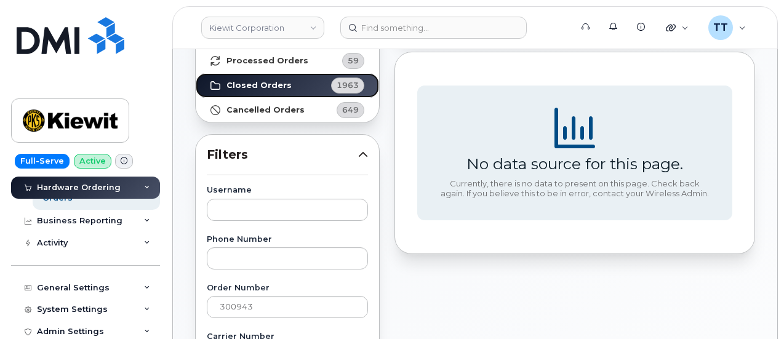
scroll to position [10, 0]
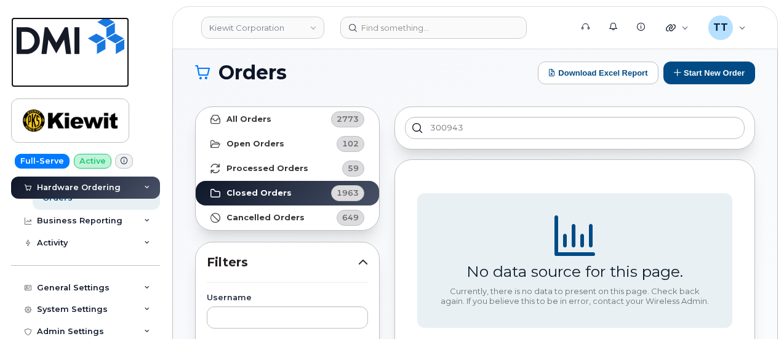
click at [60, 47] on img at bounding box center [71, 35] width 108 height 37
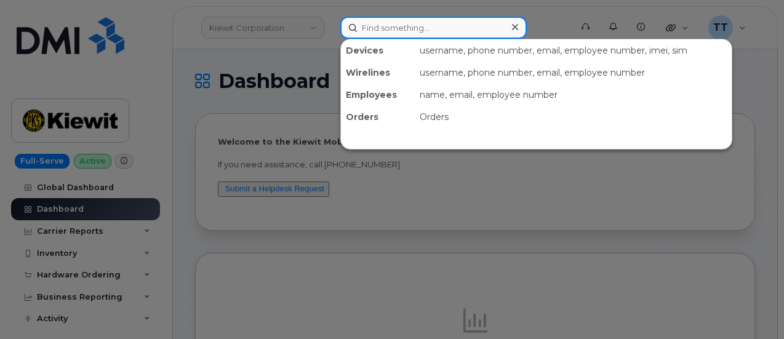
drag, startPoint x: 403, startPoint y: 26, endPoint x: 409, endPoint y: 34, distance: 9.7
click at [404, 26] on input at bounding box center [433, 28] width 186 height 22
paste input "300943"
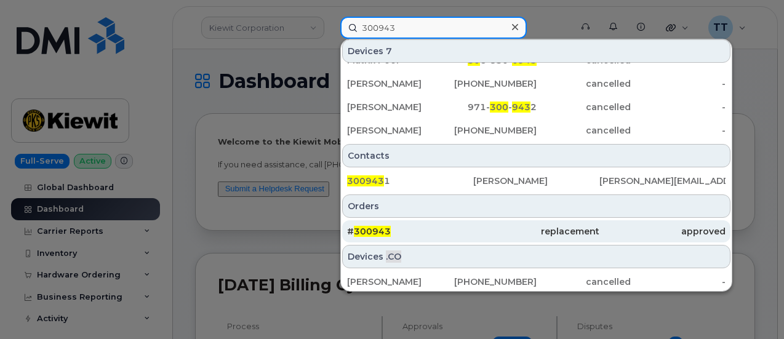
scroll to position [88, 0]
type input "300943"
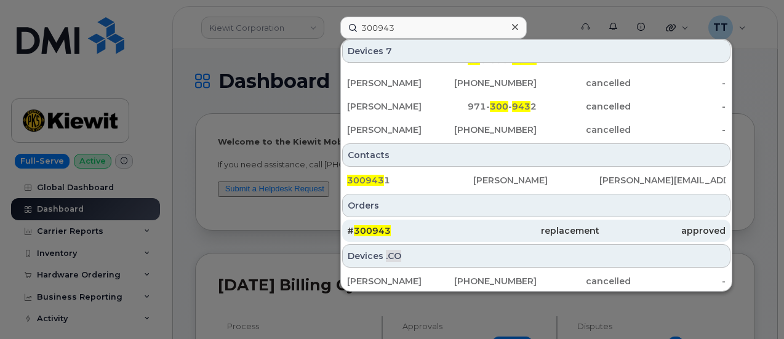
click at [433, 233] on div "# 300943" at bounding box center [410, 231] width 126 height 12
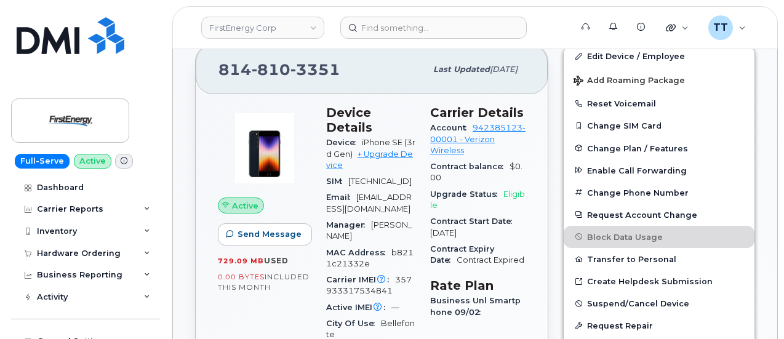
scroll to position [308, 0]
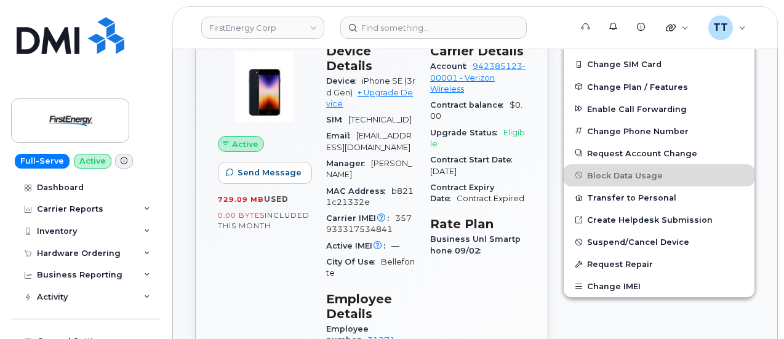
click at [673, 310] on div "Edit Device / Employee Add Roaming Package Reset Voicemail Change SIM Card Chan…" at bounding box center [659, 334] width 207 height 718
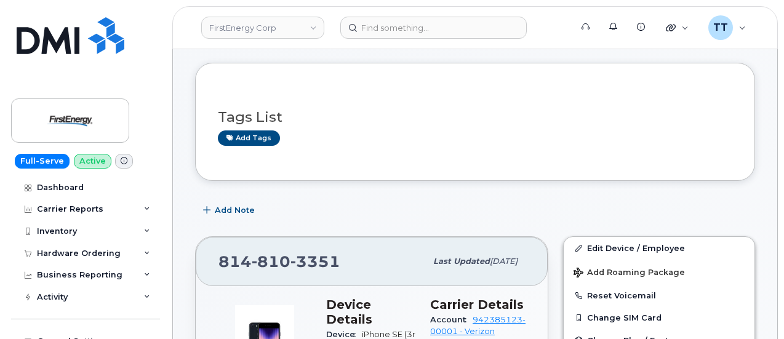
scroll to position [0, 0]
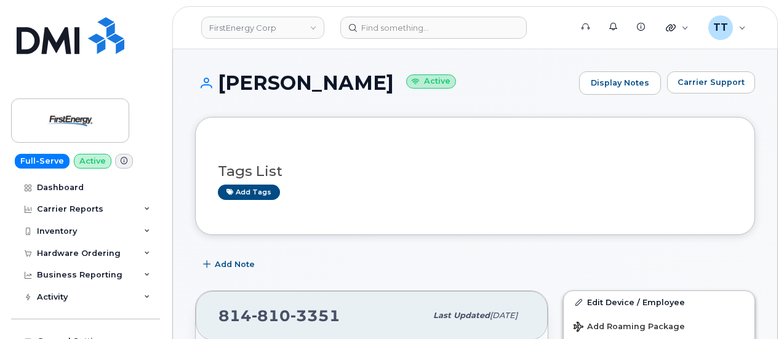
click at [298, 92] on h1 "[PERSON_NAME] Active" at bounding box center [384, 83] width 378 height 22
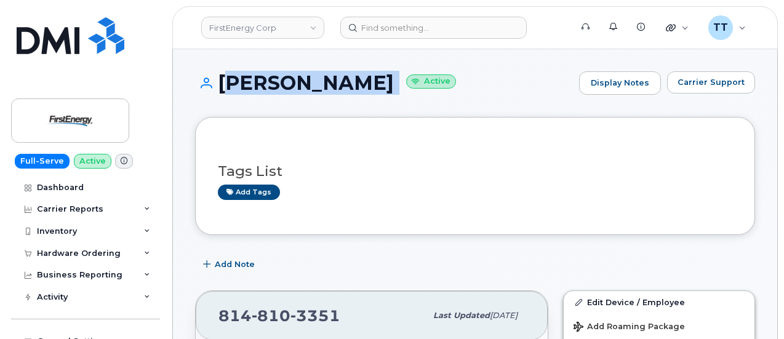
click at [298, 92] on h1 "[PERSON_NAME] Active" at bounding box center [384, 83] width 378 height 22
copy h1 "[PERSON_NAME]"
click at [292, 111] on div "[PERSON_NAME] Active Display Notes Carrier Support" at bounding box center [475, 94] width 560 height 46
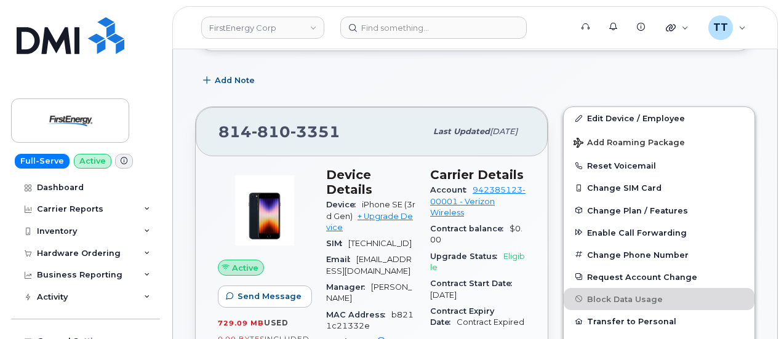
scroll to position [185, 0]
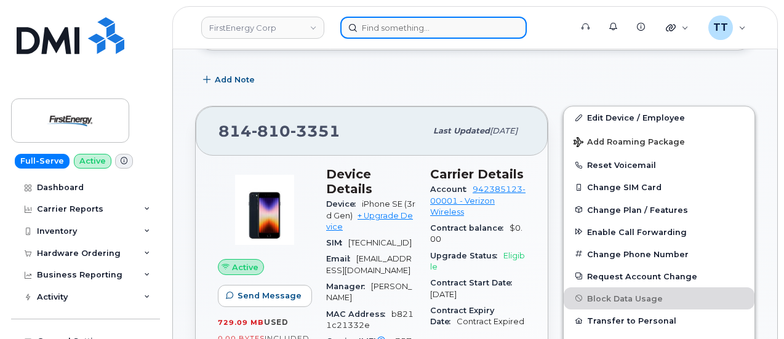
click at [391, 25] on input at bounding box center [433, 28] width 186 height 22
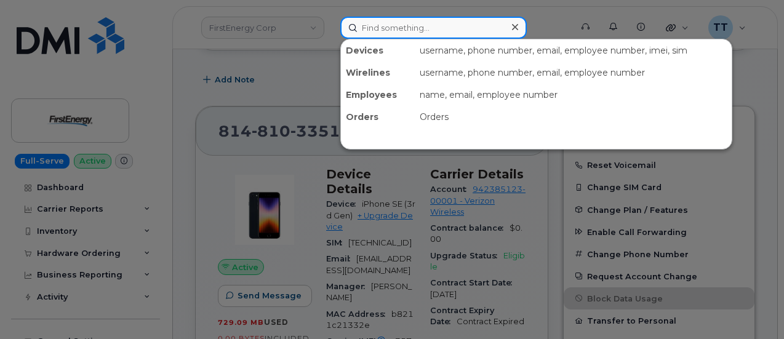
paste input "[PHONE_NUMBER]"
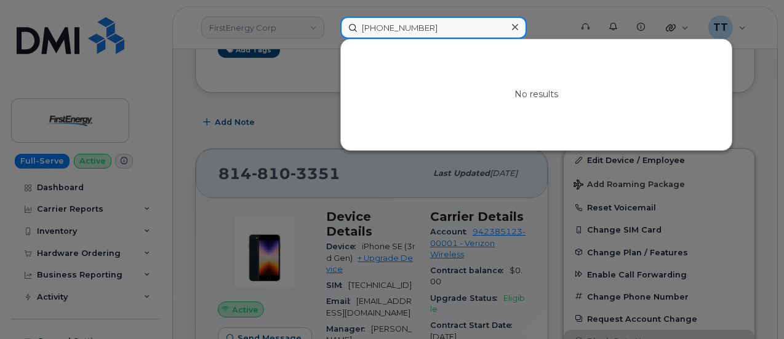
scroll to position [123, 0]
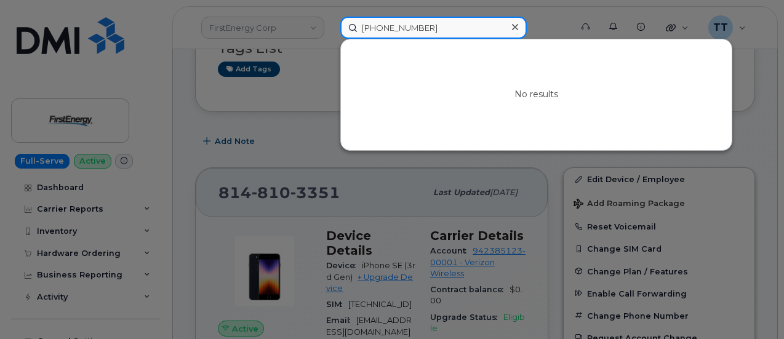
type input "[PHONE_NUMBER]"
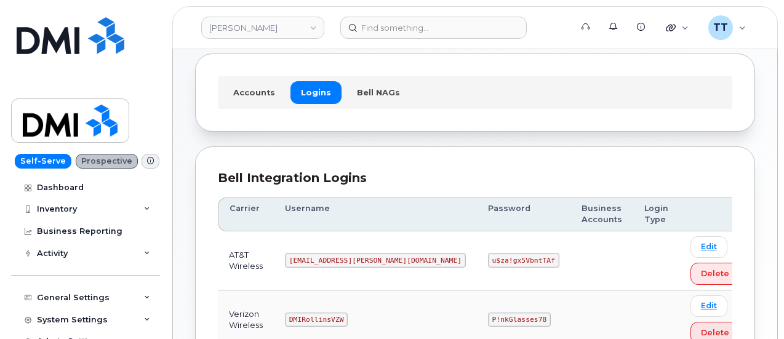
scroll to position [174, 0]
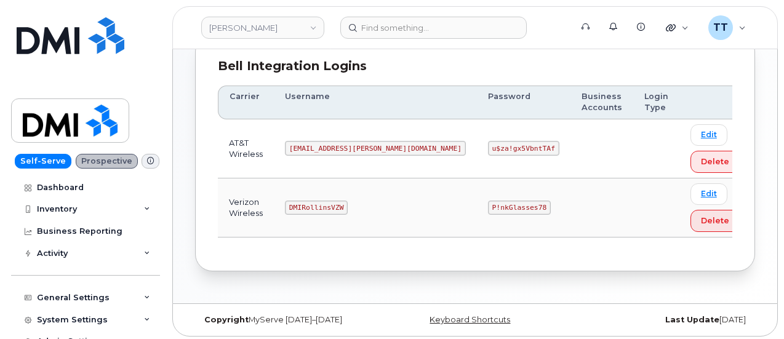
click at [323, 205] on code "DMIRollinsVZW" at bounding box center [316, 208] width 63 height 15
copy code "DMIRollinsVZW"
click at [488, 206] on code "P!nkGlasses78" at bounding box center [519, 208] width 63 height 15
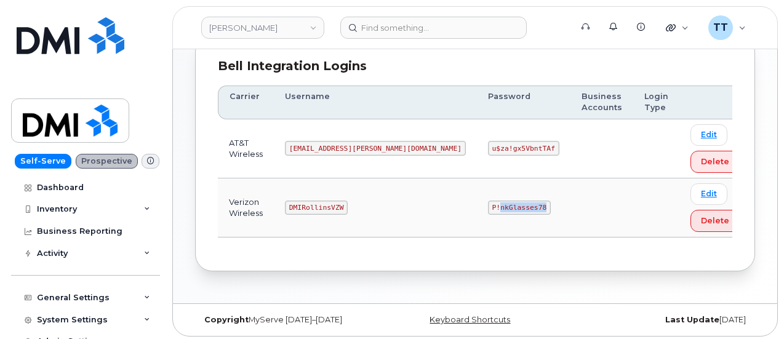
click at [488, 206] on code "P!nkGlasses78" at bounding box center [519, 208] width 63 height 15
click at [488, 205] on code "P!nkGlasses78" at bounding box center [519, 208] width 63 height 15
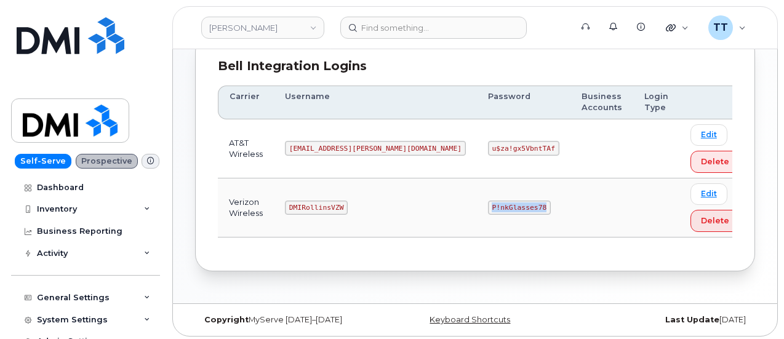
copy code "P!nkGlasses78"
